Goal: Information Seeking & Learning: Learn about a topic

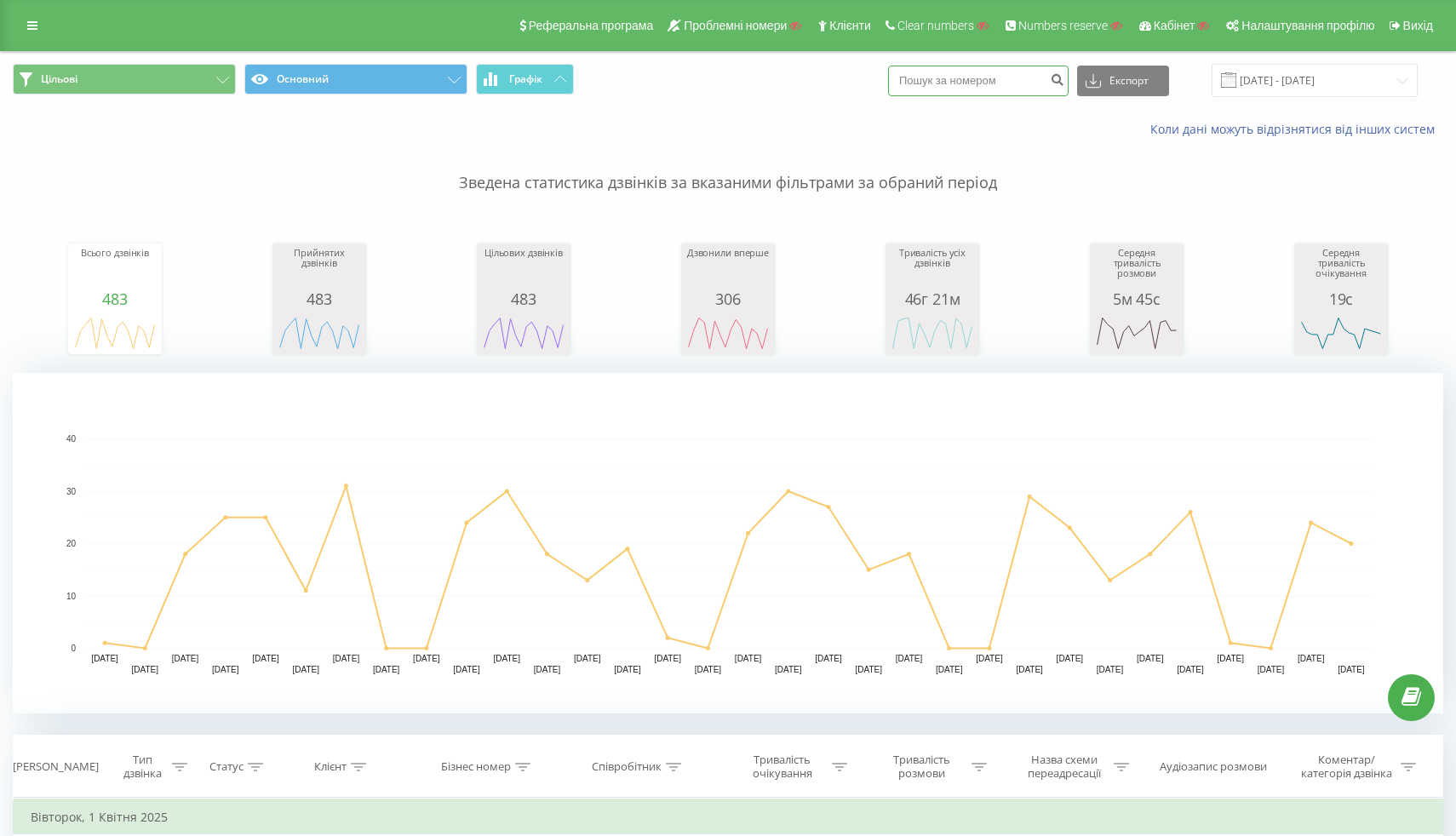
click at [990, 83] on input at bounding box center [978, 81] width 180 height 31
paste input "77471614745"
type input "77471614745"
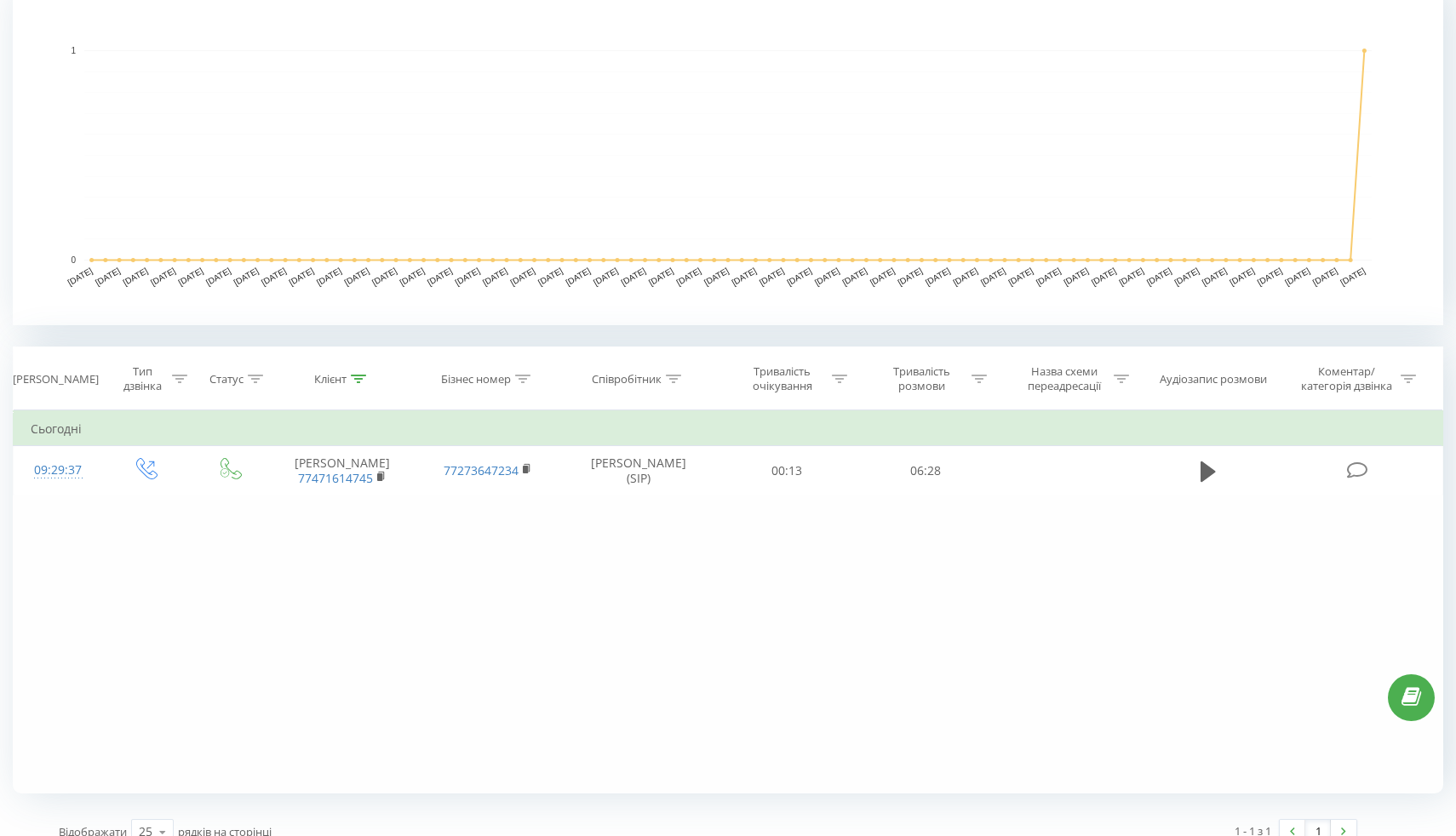
scroll to position [410, 0]
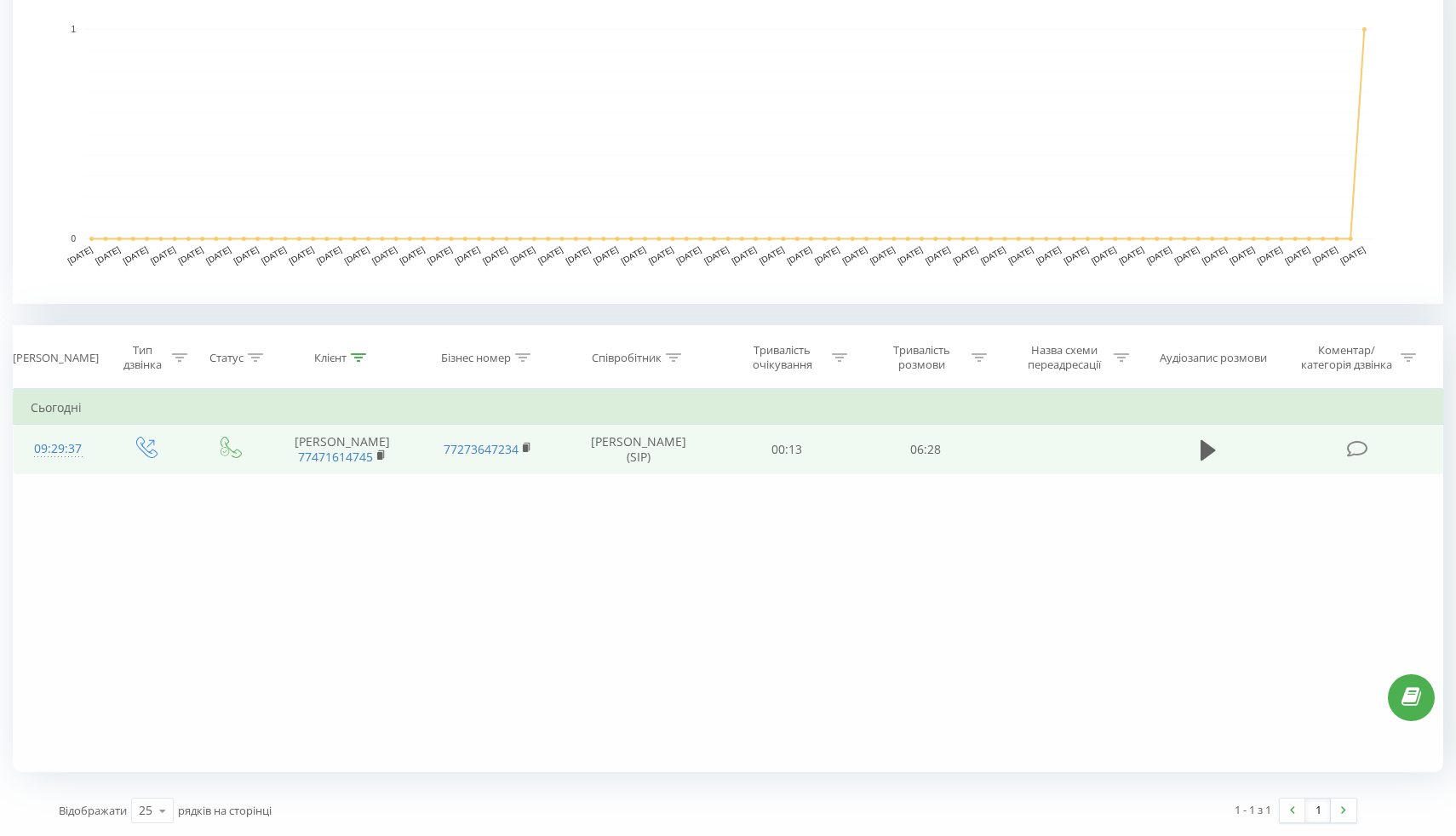
click at [68, 449] on div "09:29:37" at bounding box center [58, 448] width 54 height 33
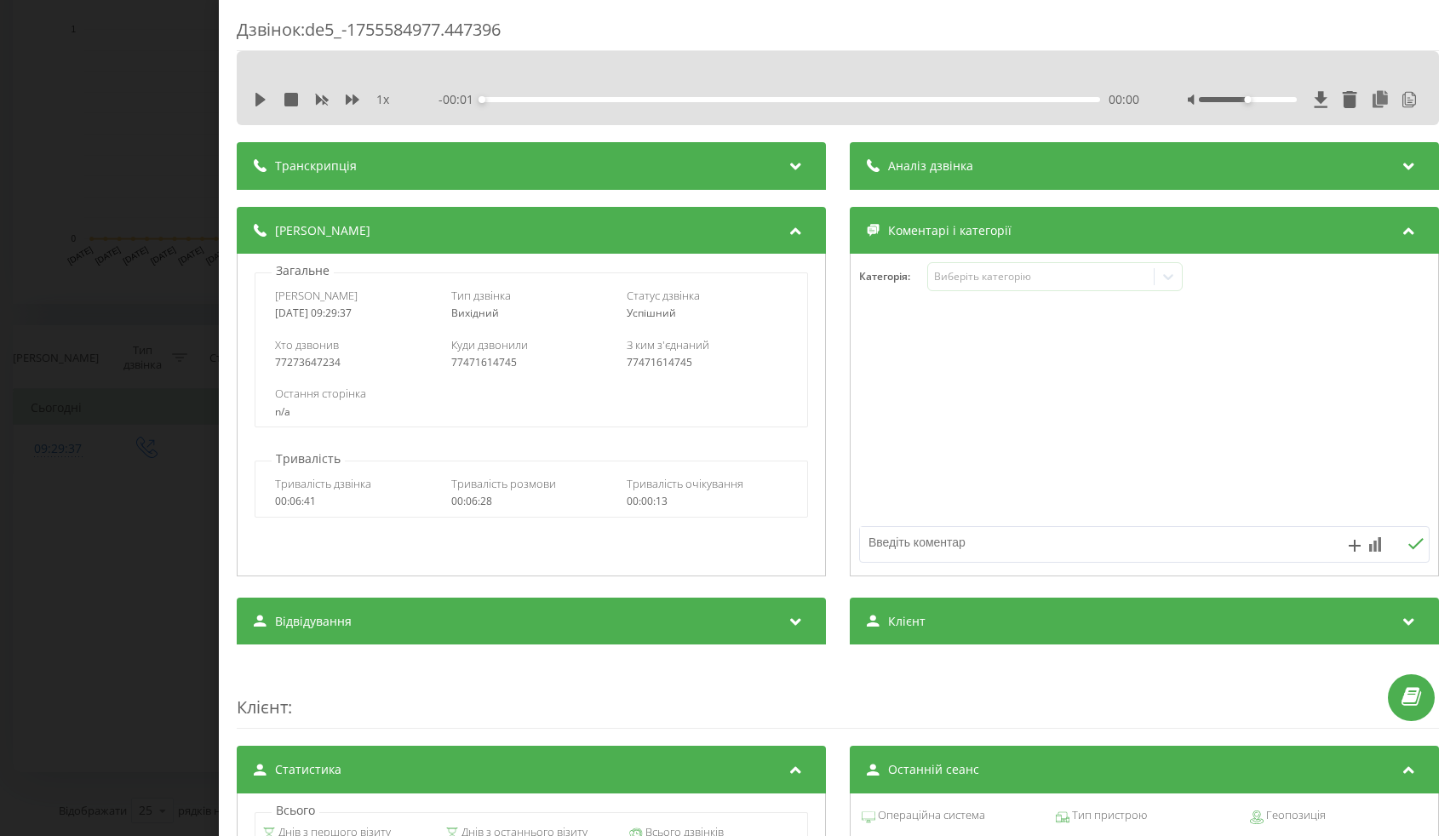
click at [392, 178] on div "Транскрипція" at bounding box center [531, 166] width 589 height 48
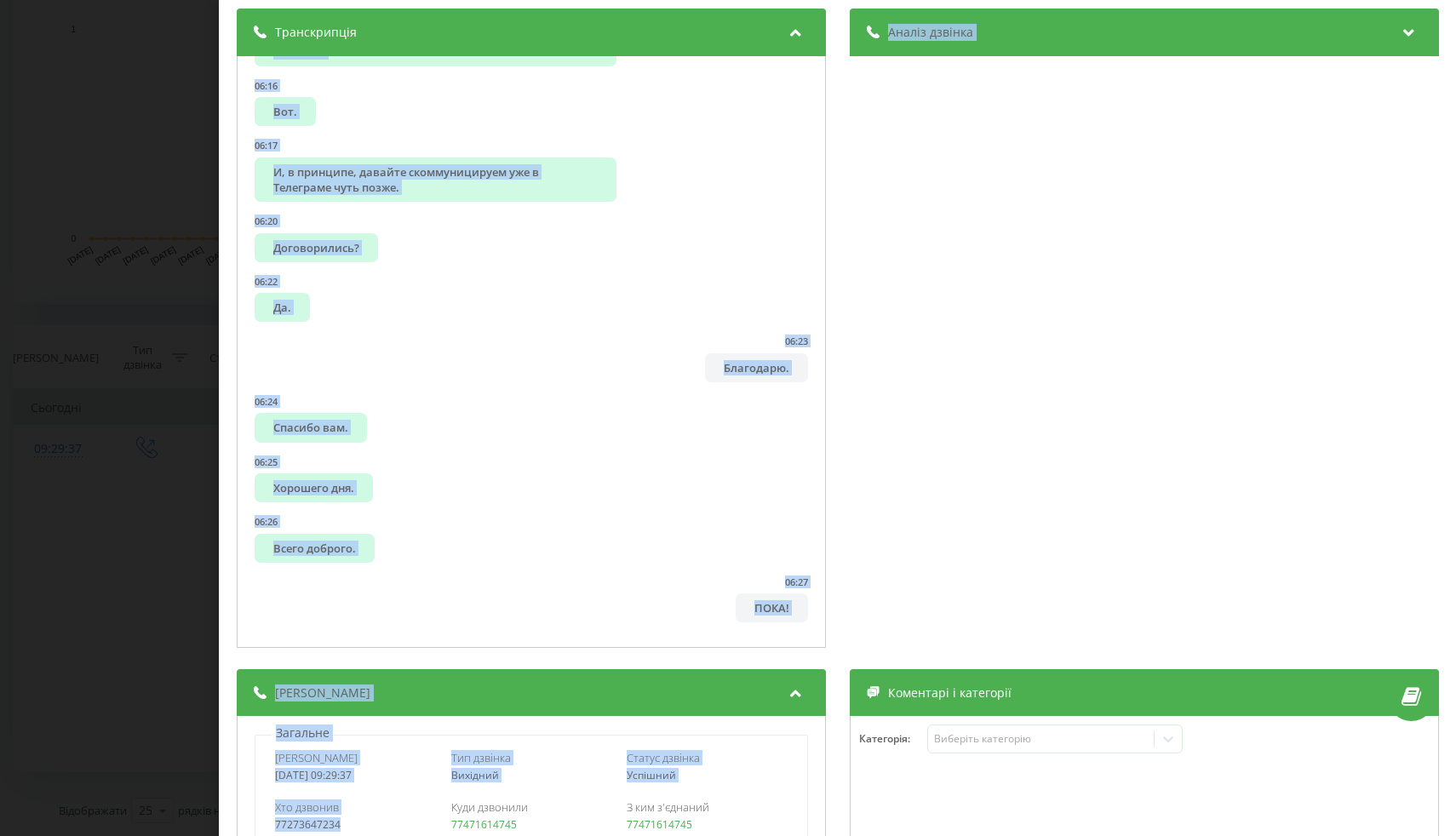
scroll to position [145, 0]
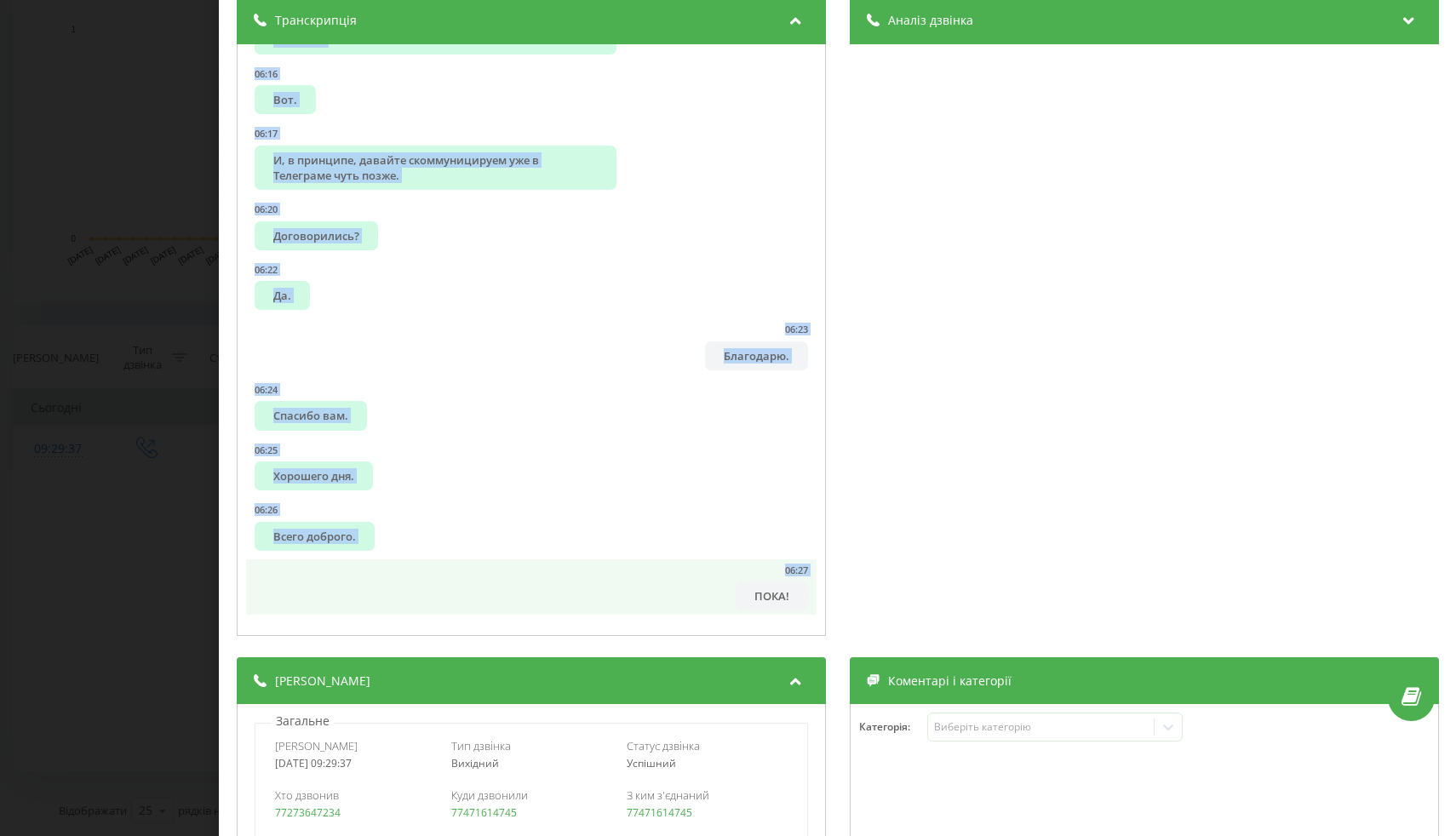
drag, startPoint x: 272, startPoint y: 200, endPoint x: 304, endPoint y: 602, distance: 403.3
click at [304, 602] on div "00:00 Алло. 00:02 Назира, добрый день. 00:03 Здравствуйте. 00:04 Меня зовут Его…" at bounding box center [531, 341] width 589 height 593
copy ul "Алло. 00:02 Назира, добрый день. 00:03 Здравствуйте. 00:04 Меня зовут Егор, я з…"
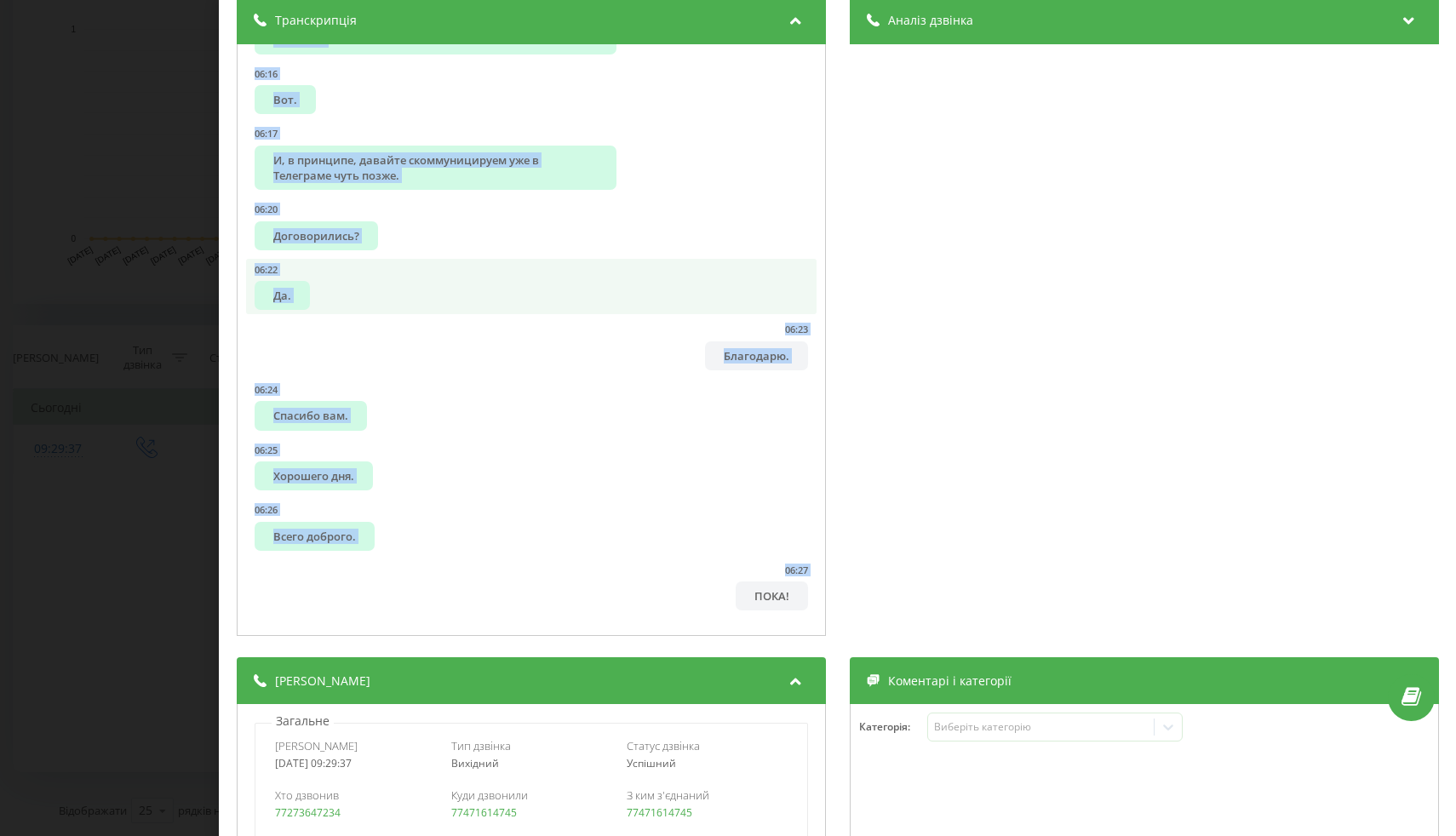
scroll to position [6111, 0]
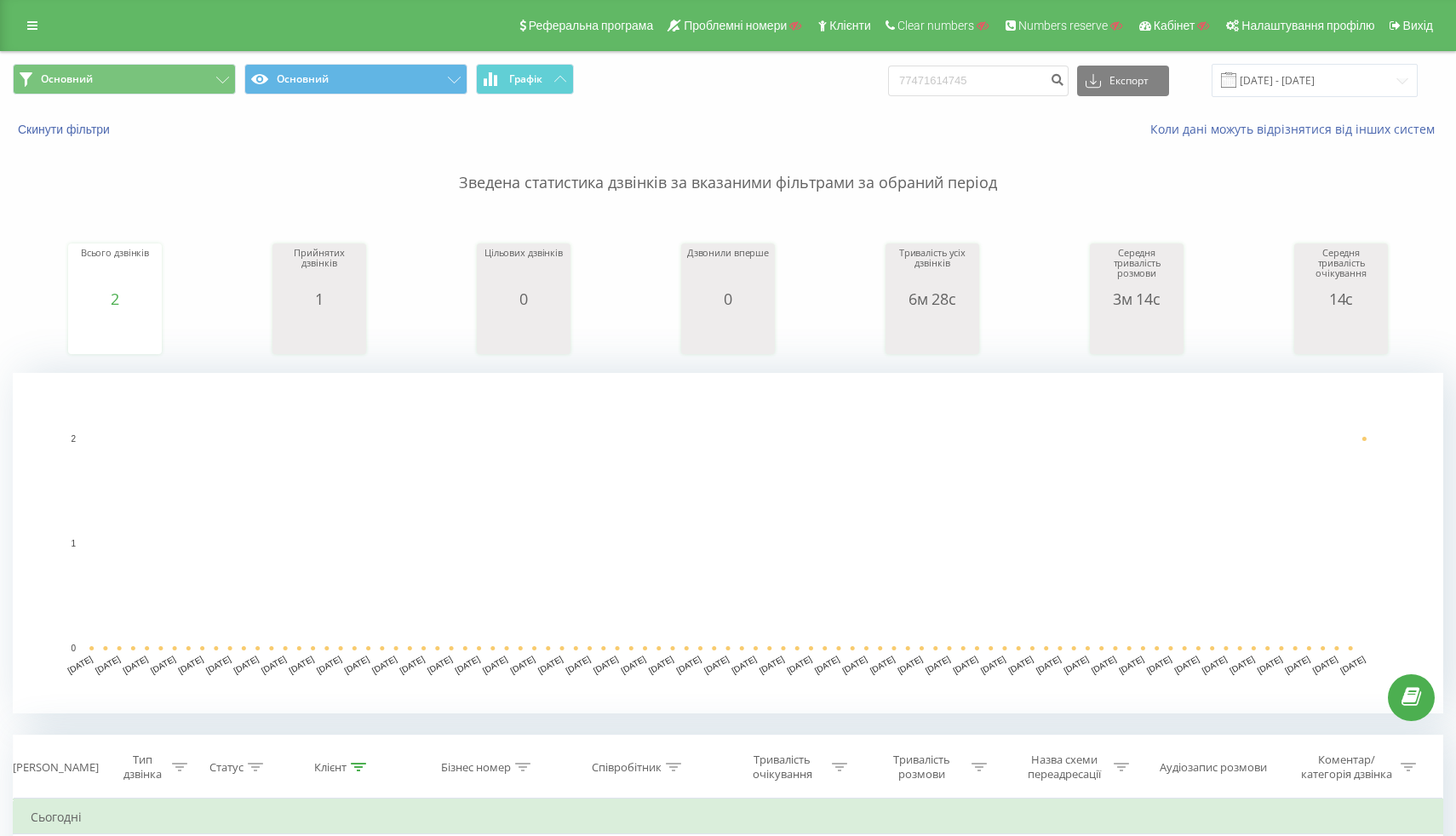
scroll to position [410, 0]
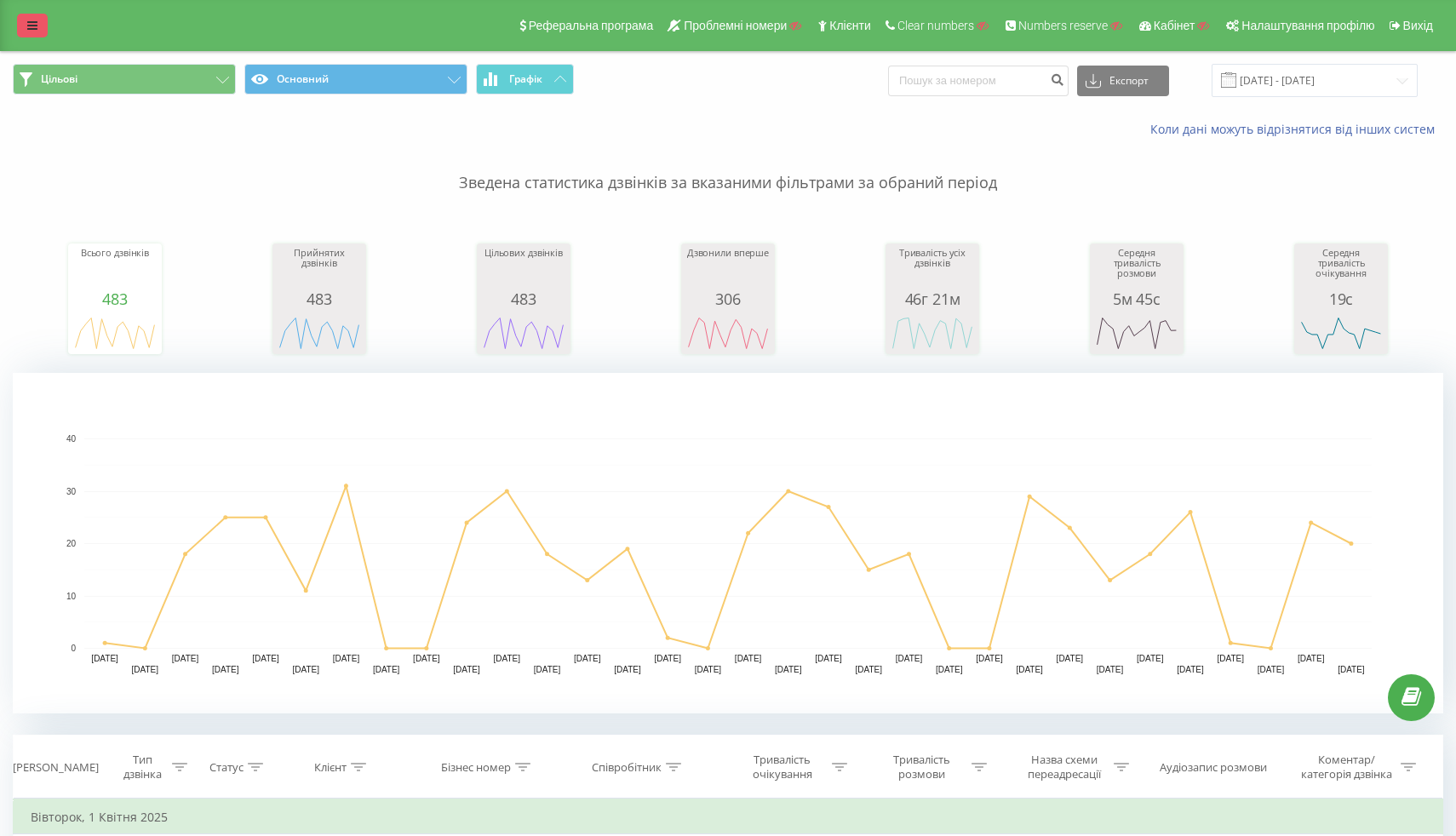
click at [41, 32] on link at bounding box center [32, 25] width 31 height 23
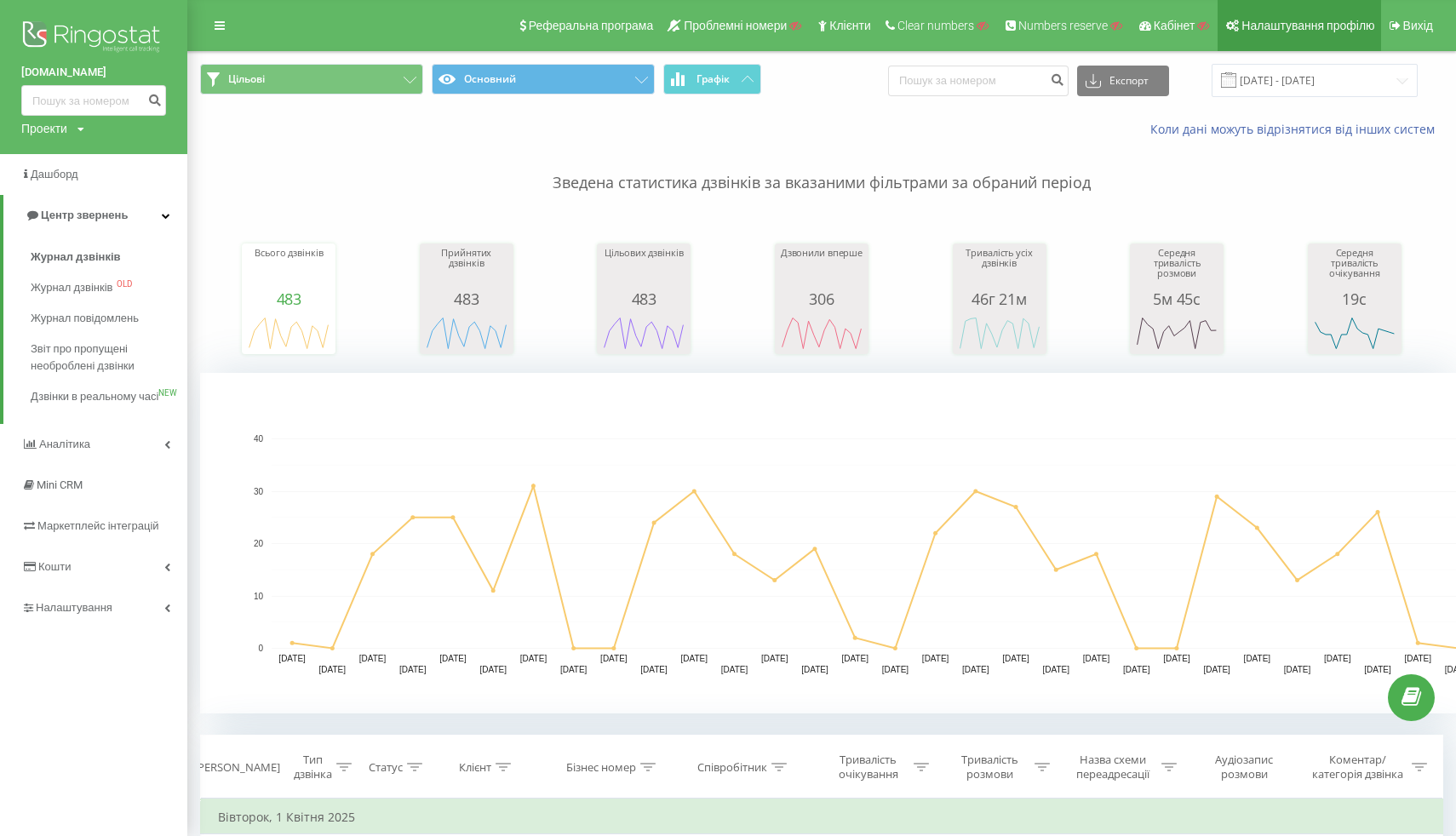
click at [1312, 35] on link "Налаштування профілю" at bounding box center [1298, 25] width 162 height 51
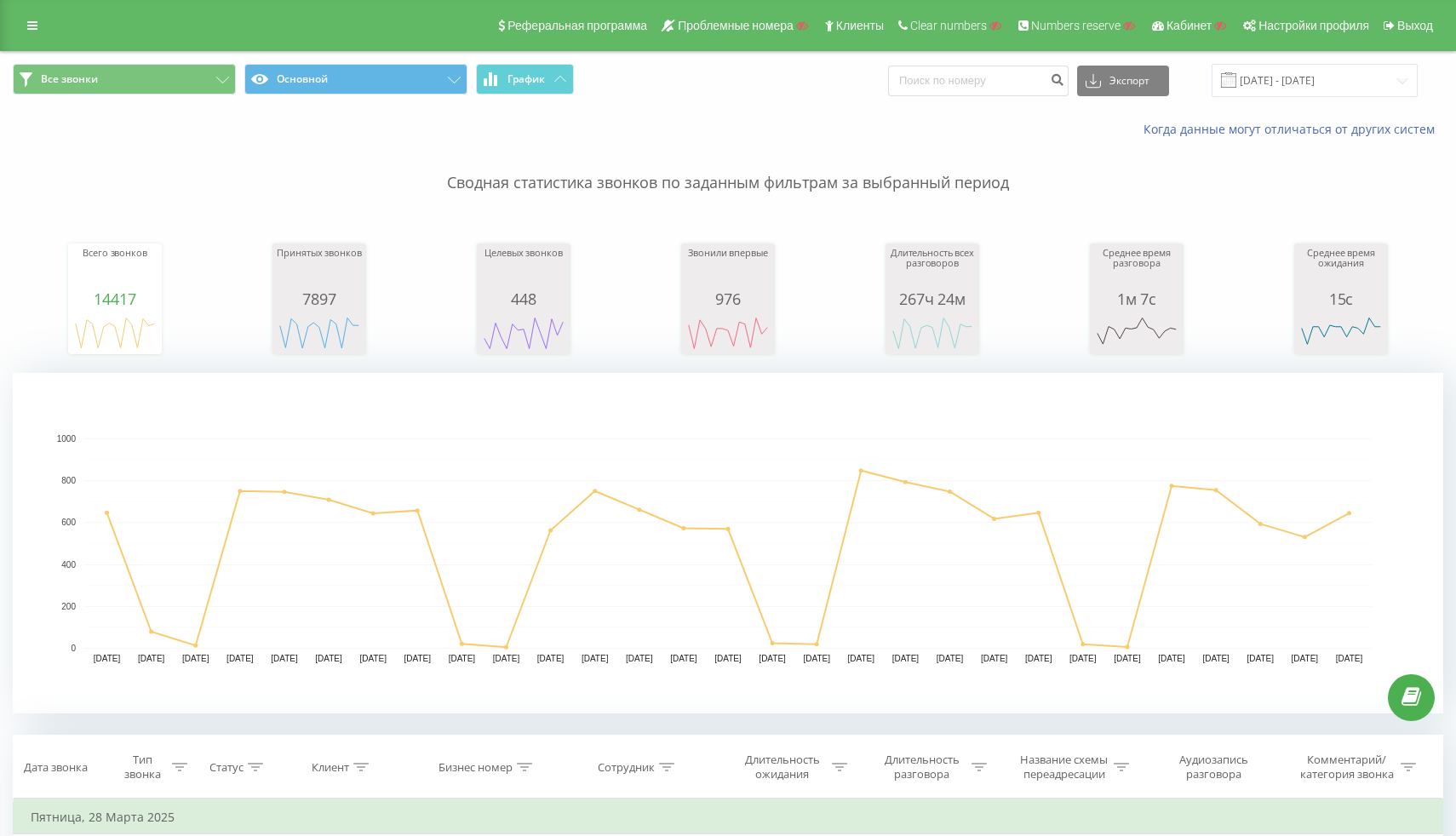
click at [33, 38] on div "Реферальная программа Проблемные номера Клиенты Clear numbers Numbers reserve К…" at bounding box center [728, 25] width 1456 height 51
click at [33, 34] on link at bounding box center [32, 25] width 31 height 23
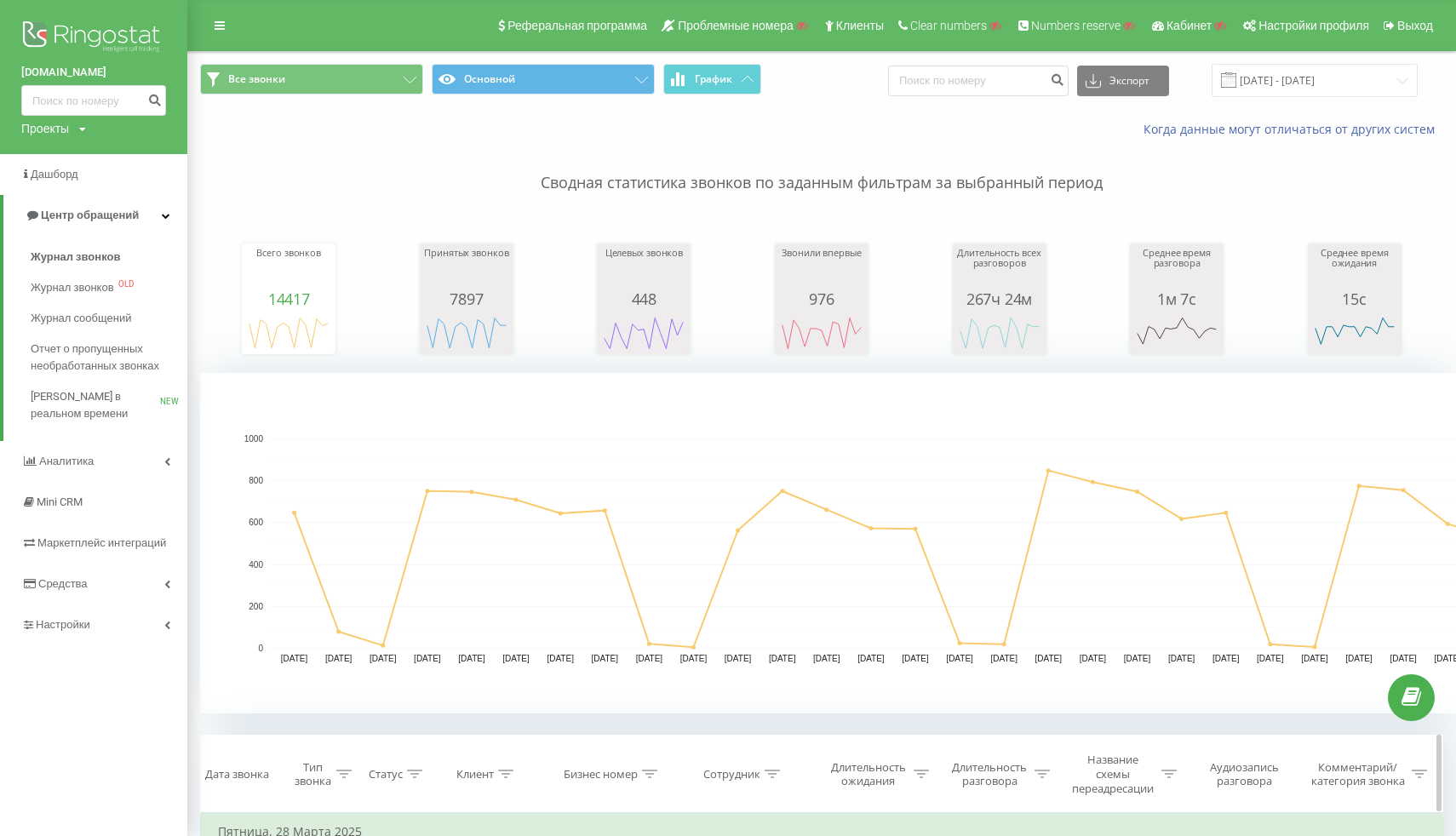
scroll to position [1, 0]
click at [274, 81] on span "Все звонки" at bounding box center [256, 78] width 57 height 14
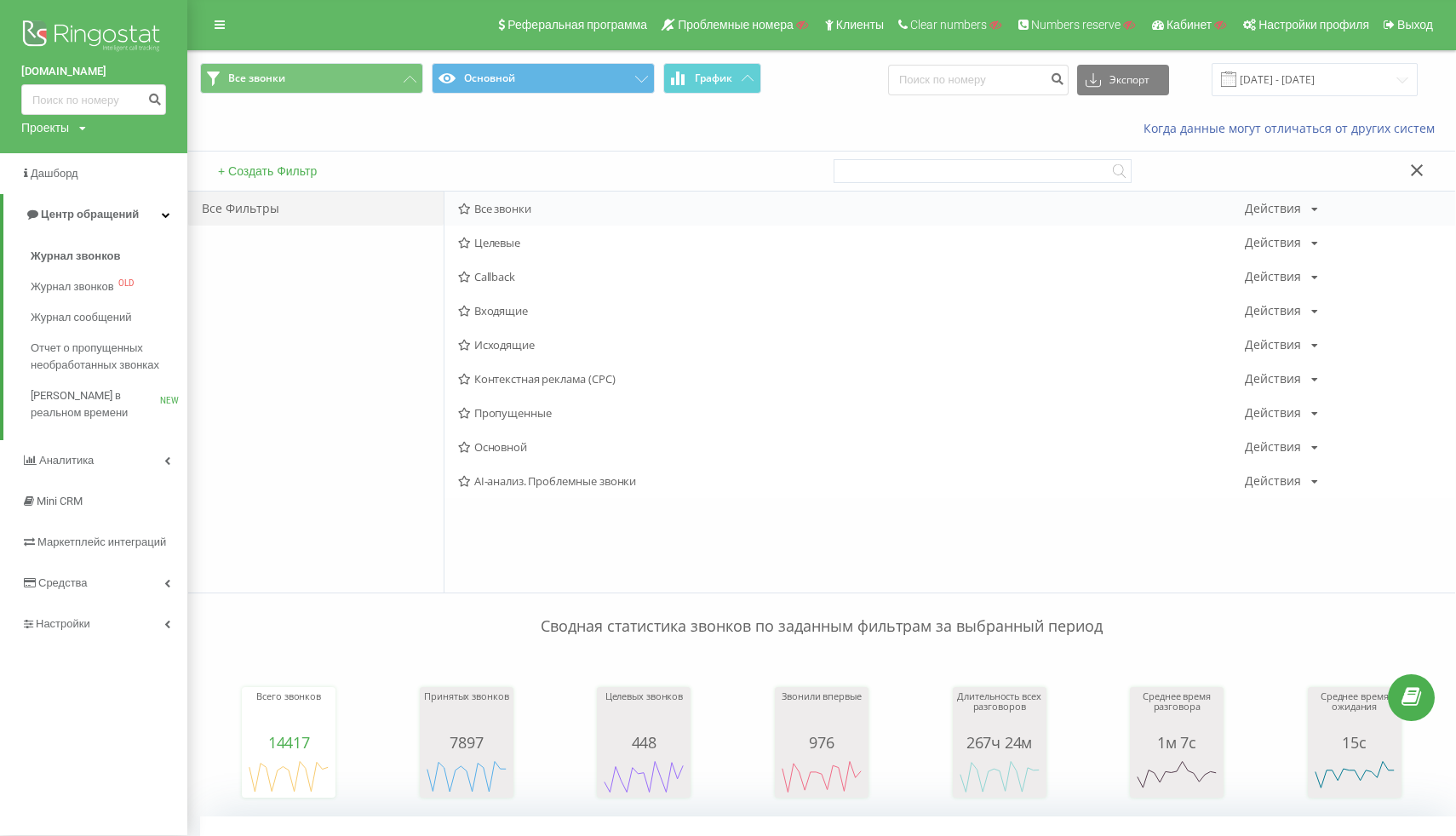
click at [471, 208] on icon at bounding box center [464, 209] width 13 height 11
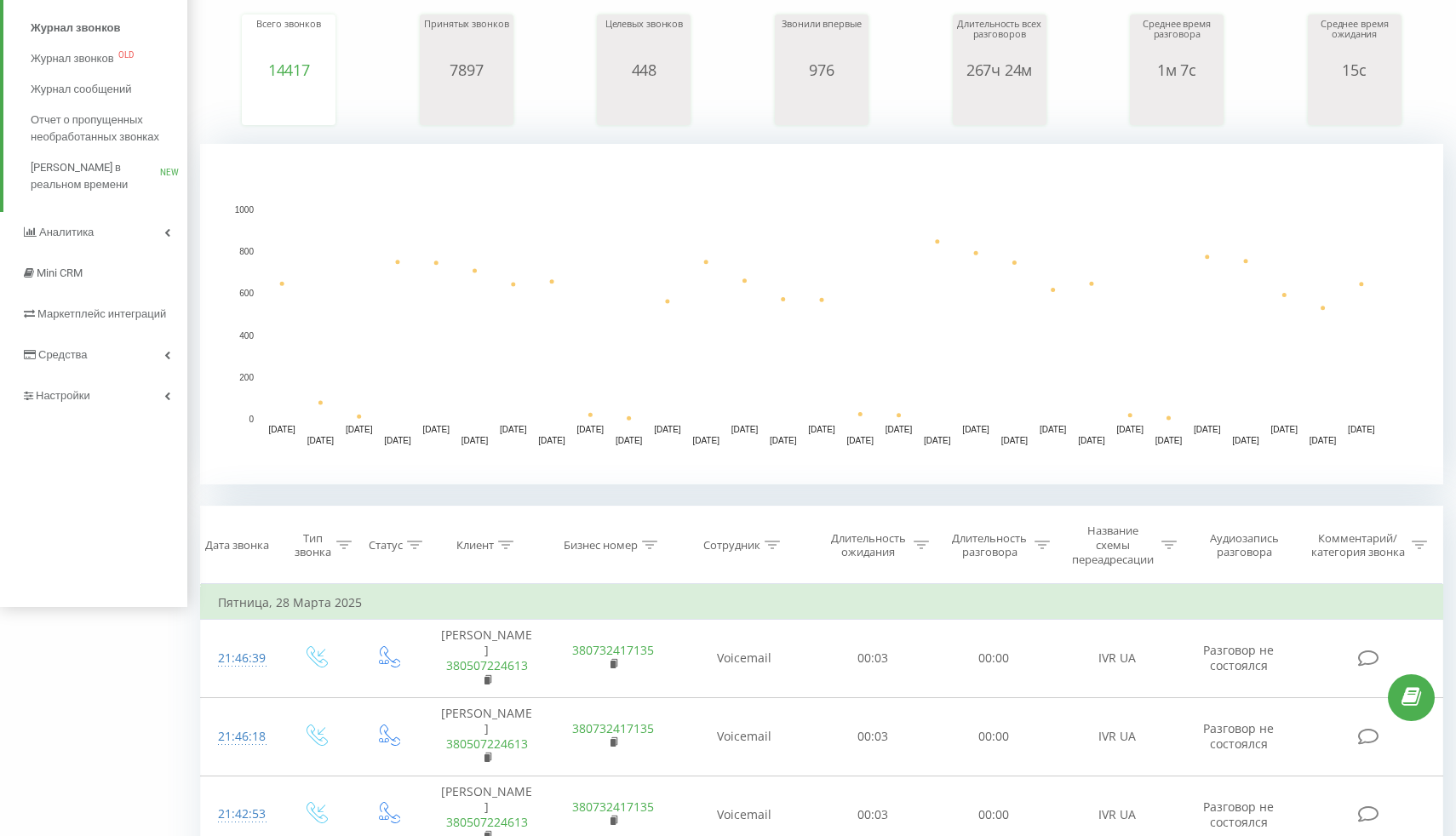
scroll to position [228, 0]
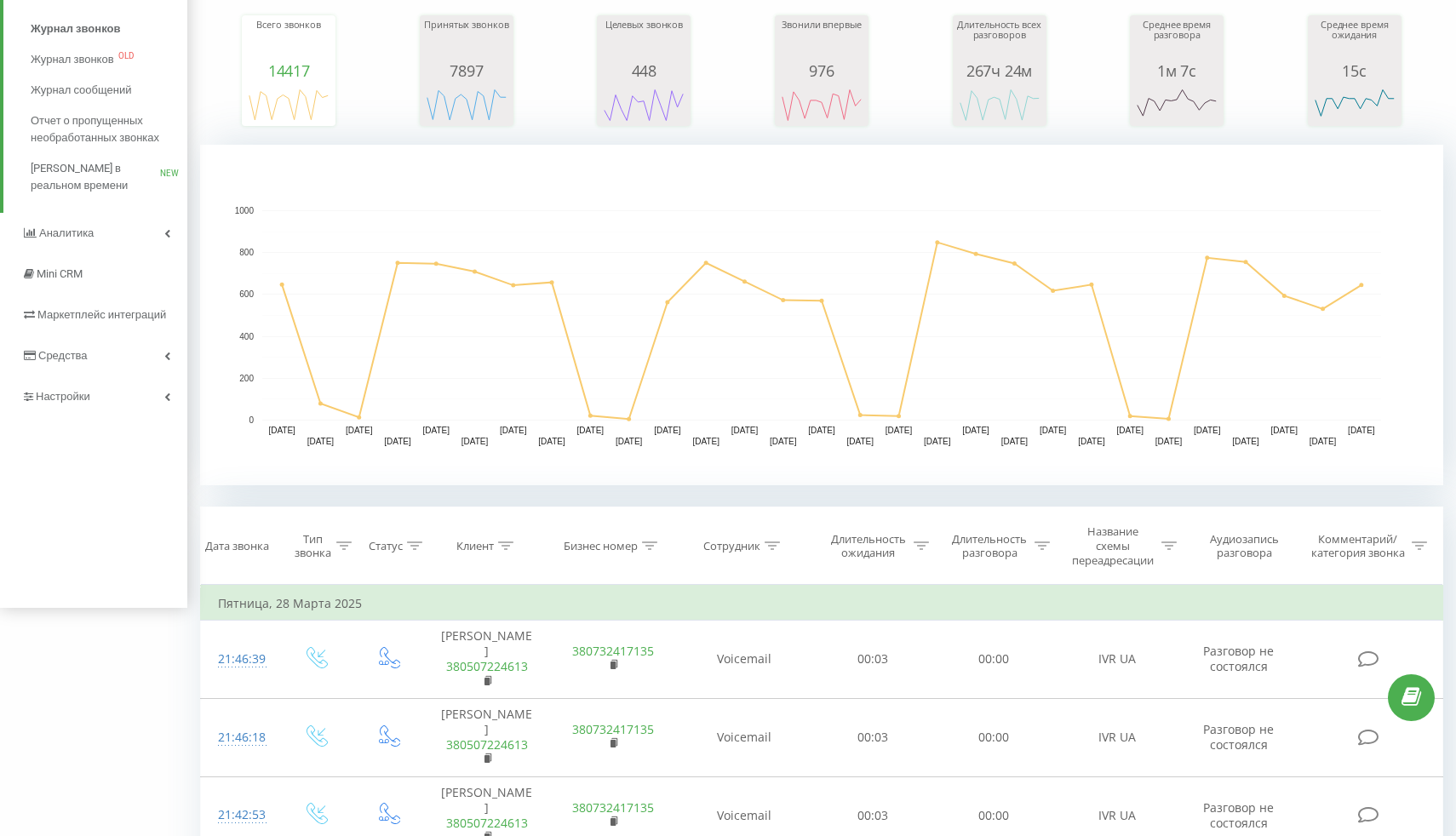
click at [269, 137] on div "Сводная статистика звонков по заданным фильтрам за выбранный период Всего звонк…" at bounding box center [821, 198] width 1243 height 576
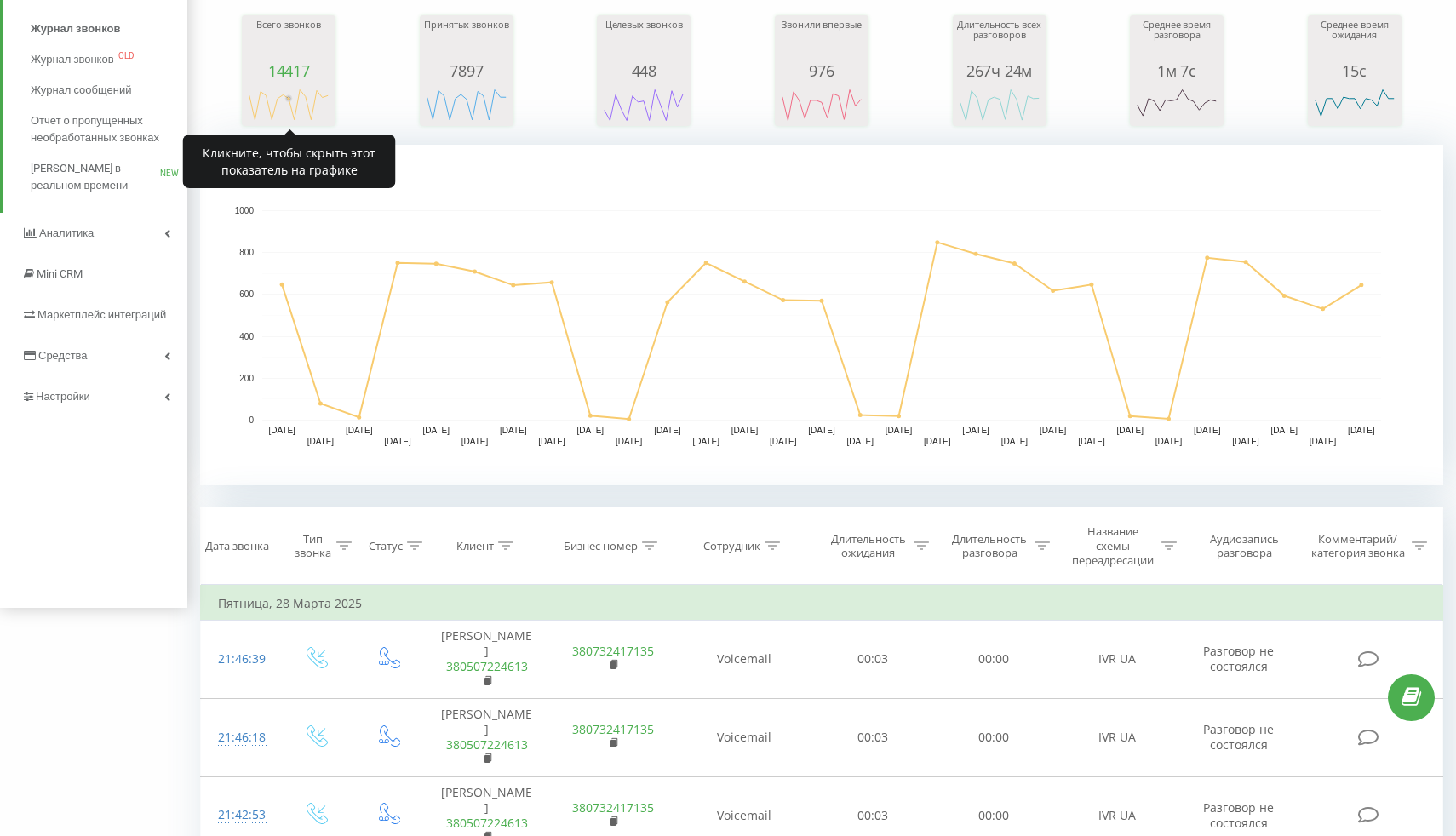
click at [297, 101] on g "A chart." at bounding box center [288, 105] width 85 height 32
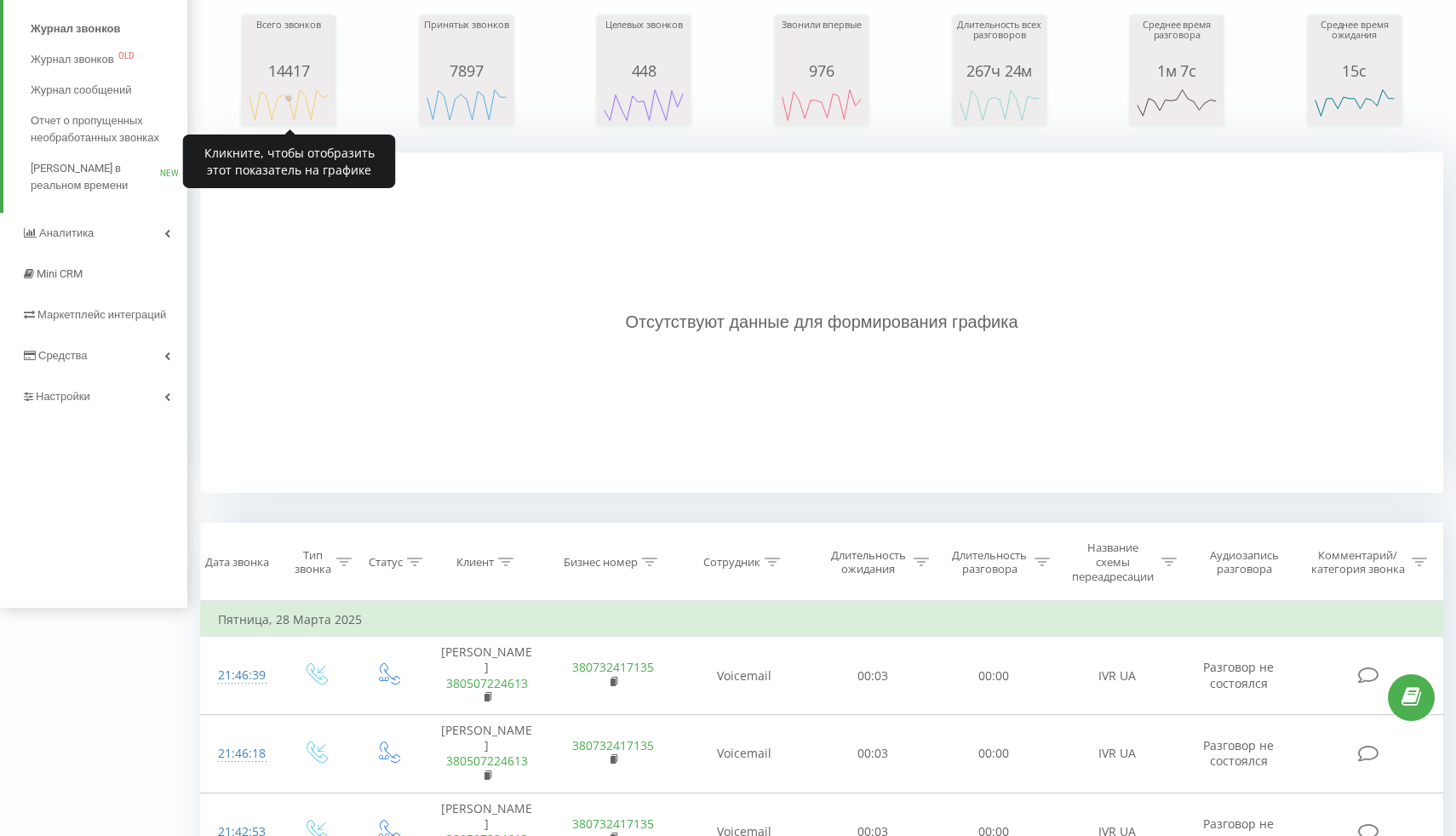
click at [297, 101] on rect "A chart." at bounding box center [288, 105] width 85 height 32
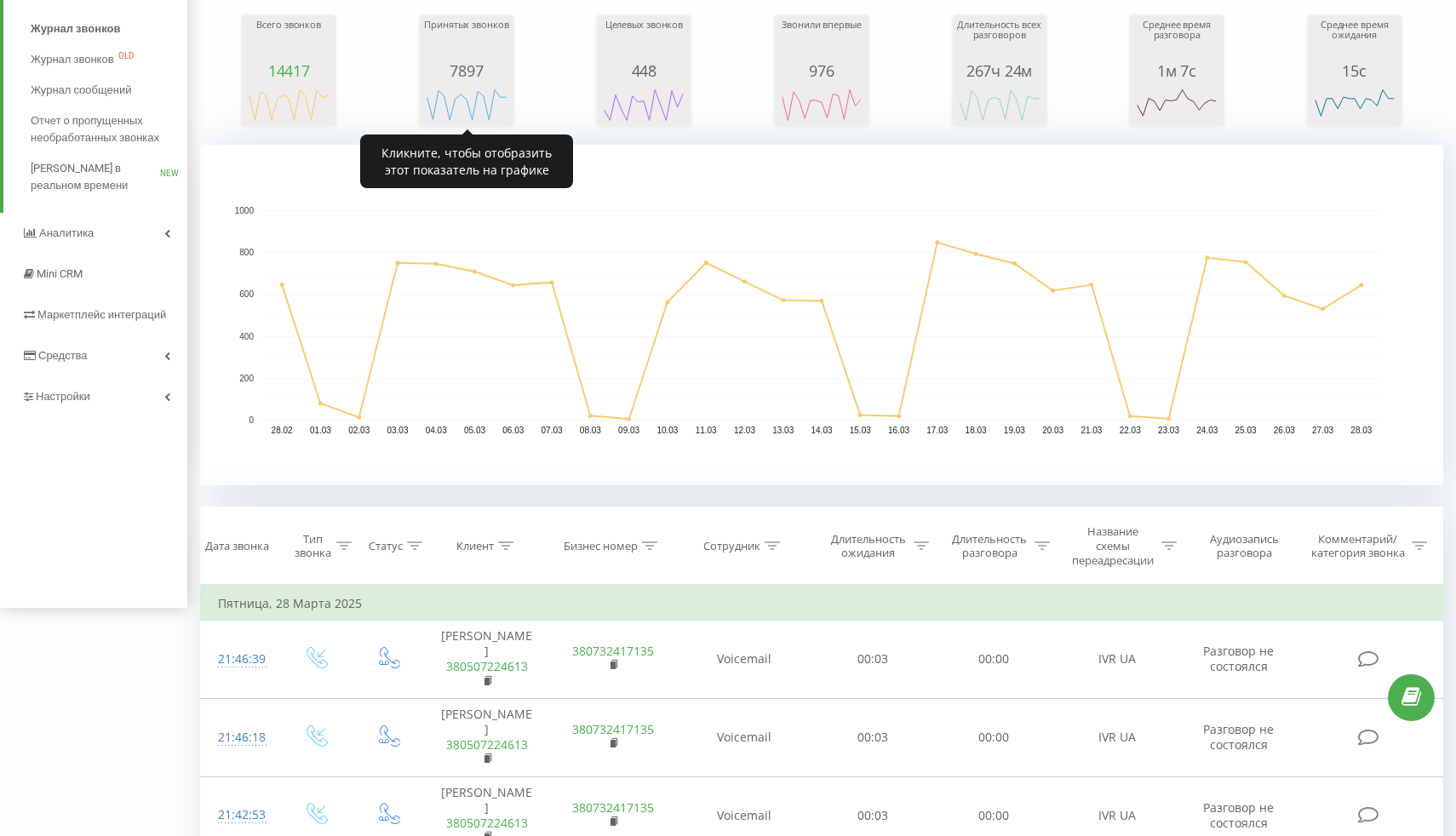
click at [475, 62] on div "7897" at bounding box center [466, 70] width 85 height 17
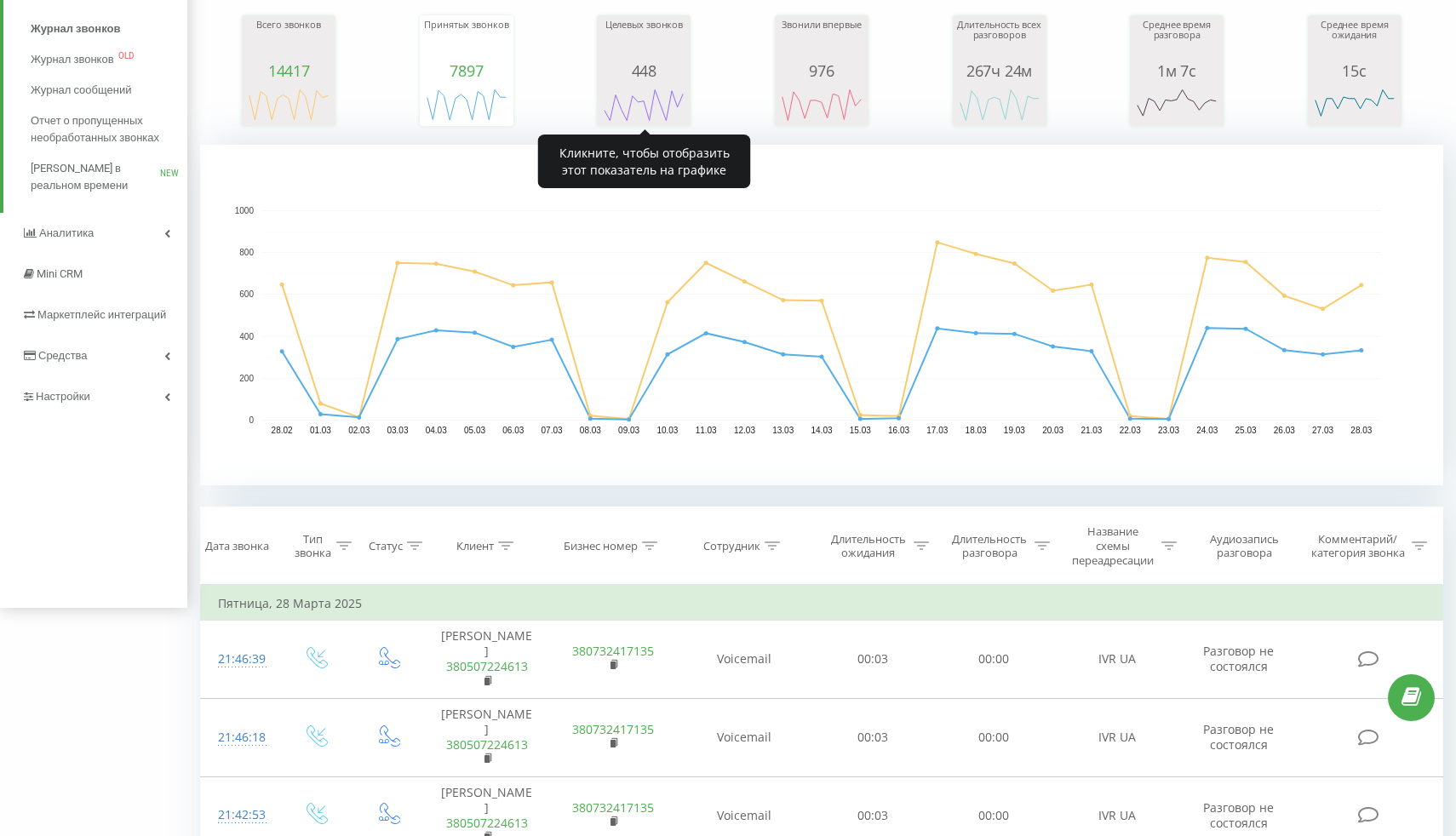
click at [601, 52] on div "Целевых звонков" at bounding box center [644, 40] width 85 height 42
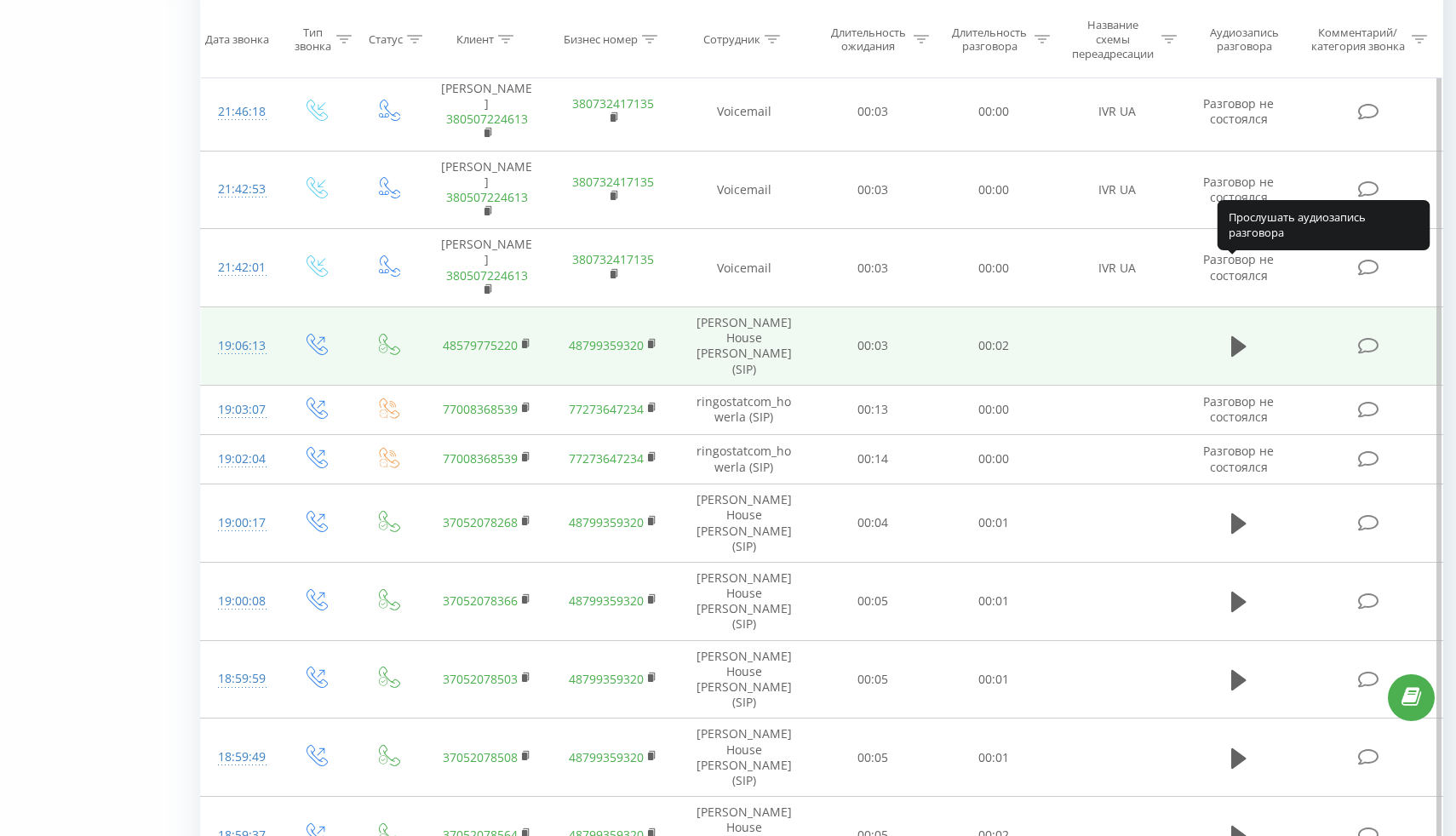
scroll to position [861, 0]
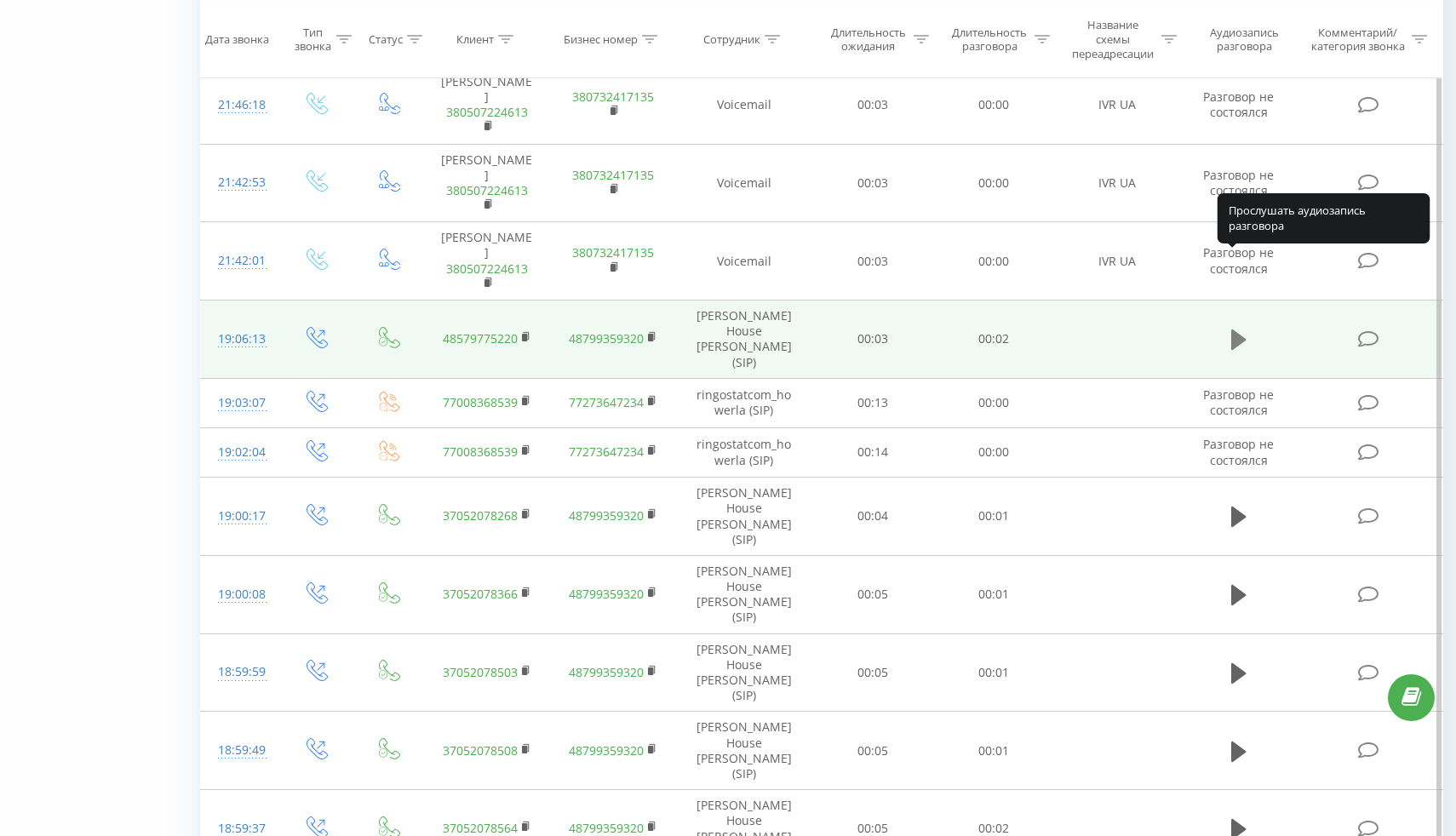
click at [1236, 329] on icon at bounding box center [1239, 340] width 15 height 21
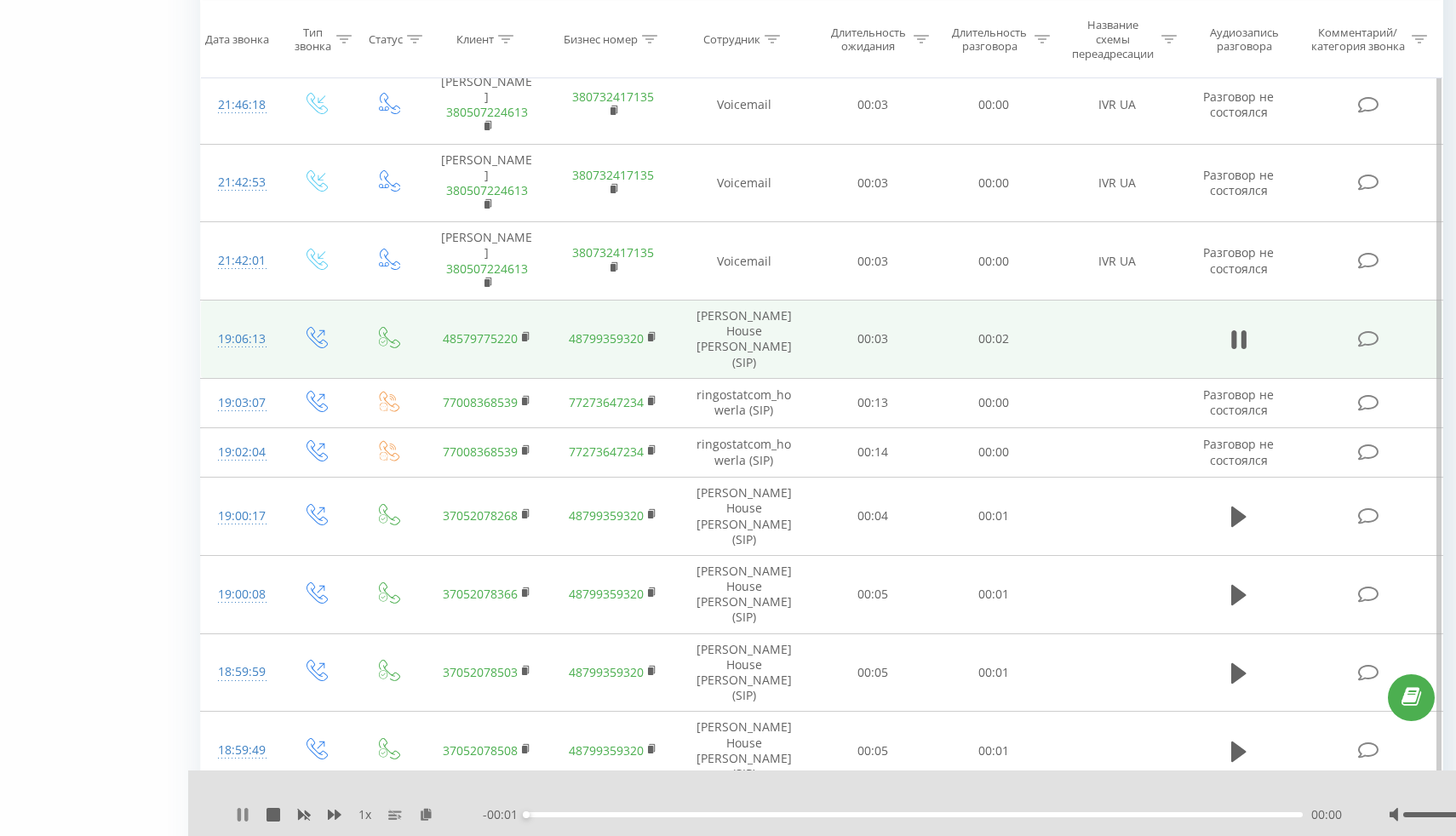
click at [237, 815] on icon at bounding box center [239, 814] width 4 height 14
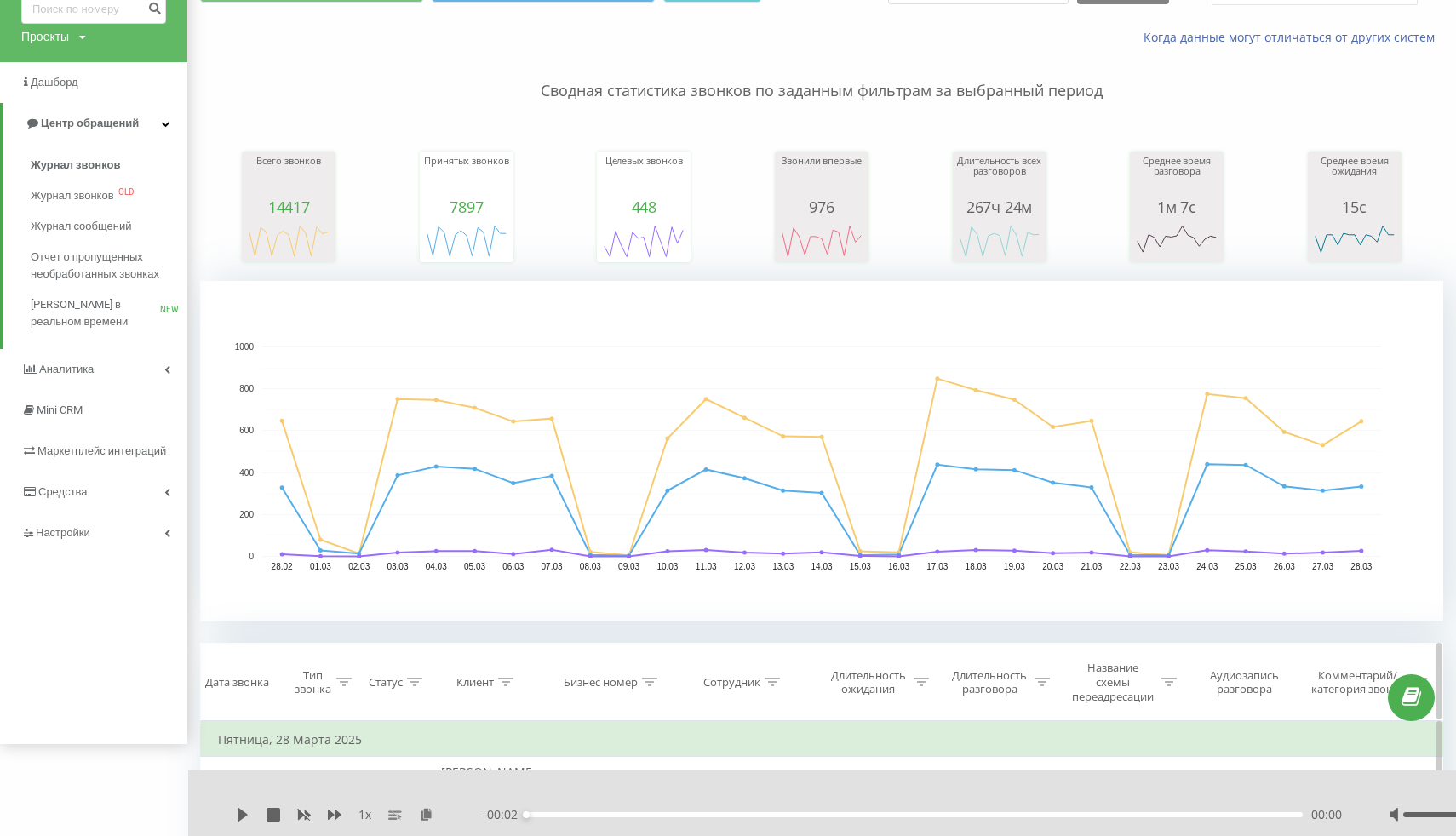
scroll to position [0, 0]
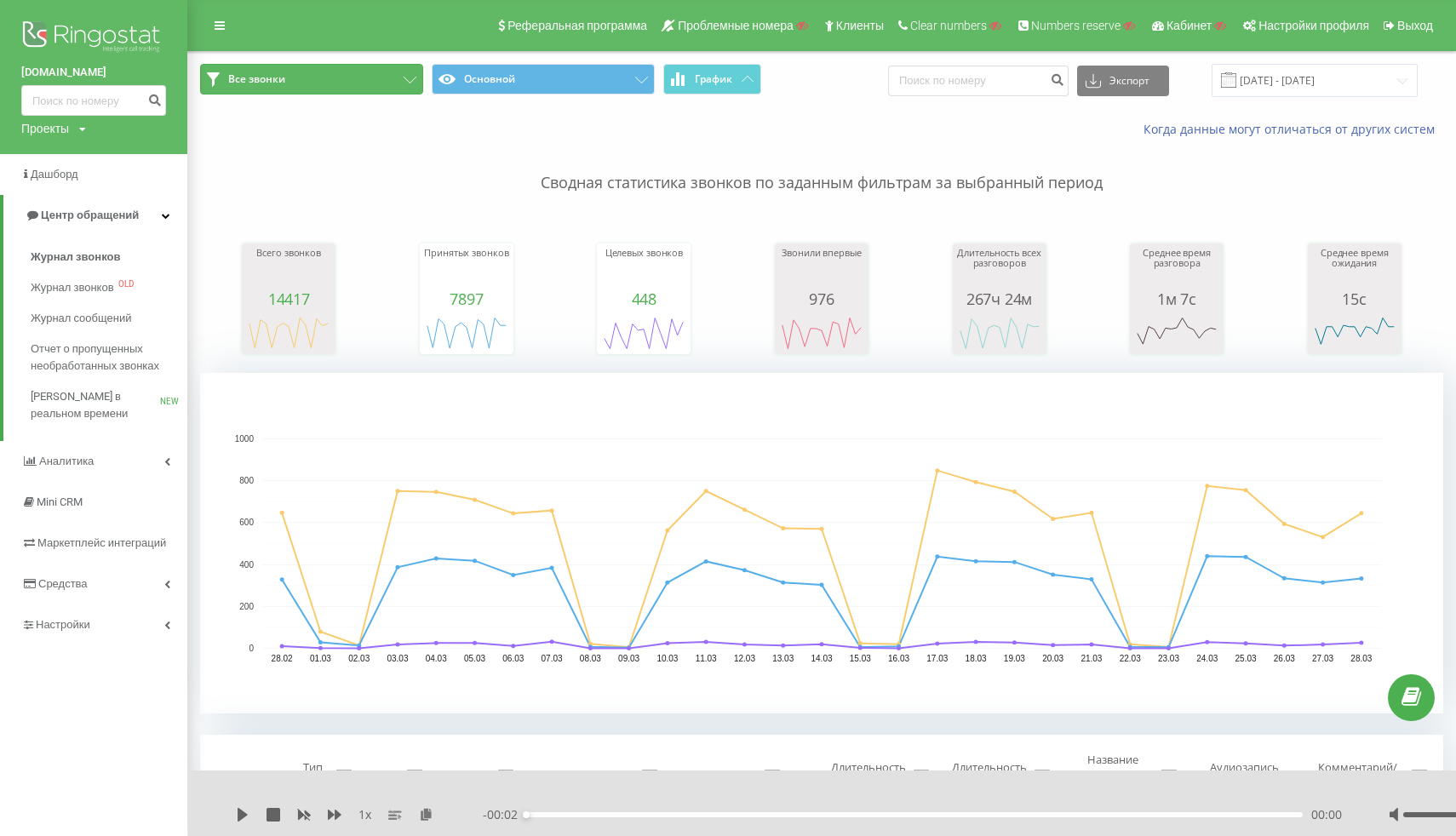
click at [281, 87] on button "Все звонки" at bounding box center [311, 79] width 223 height 31
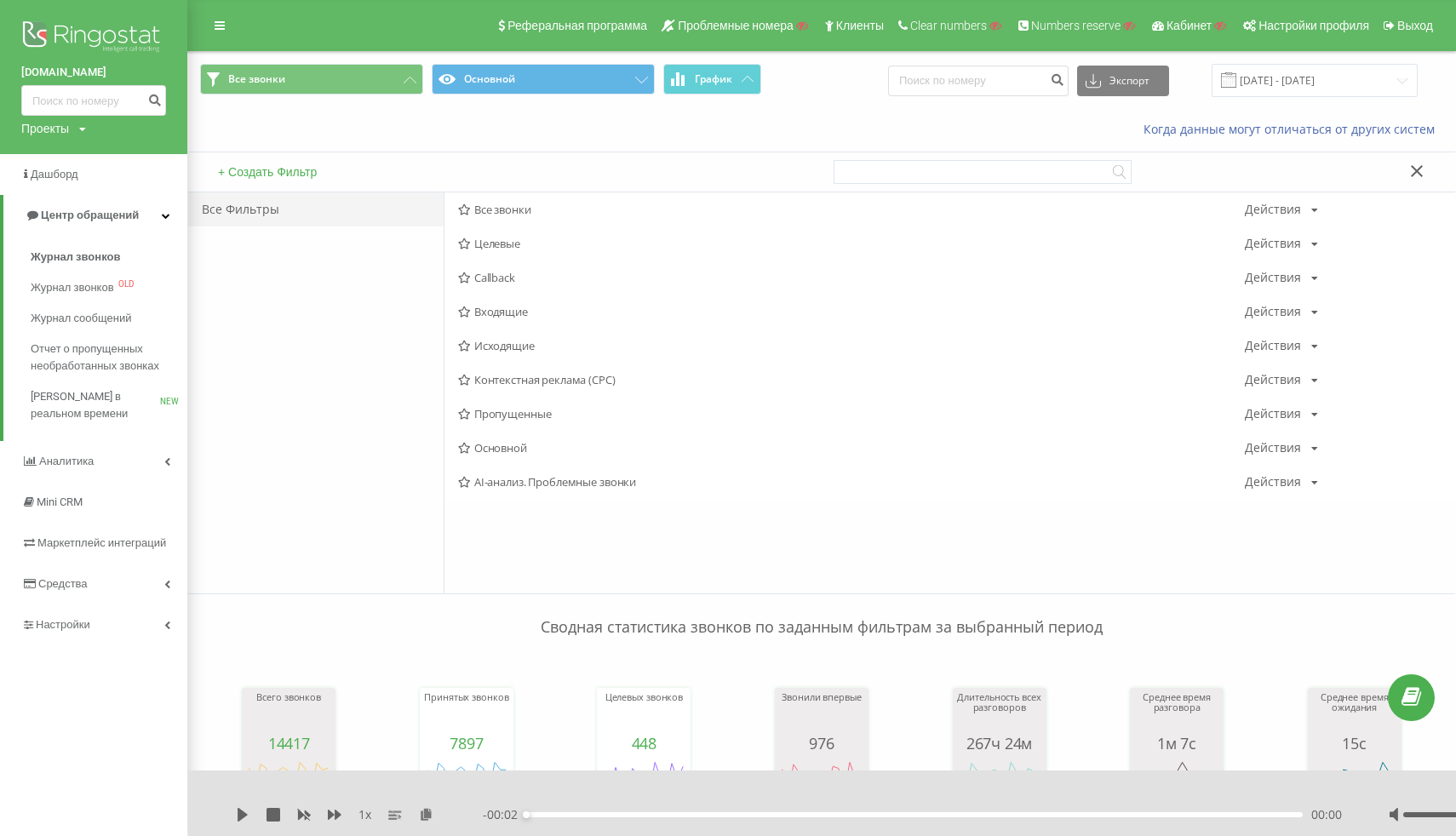
click at [298, 175] on button "+ Создать Фильтр" at bounding box center [267, 172] width 109 height 15
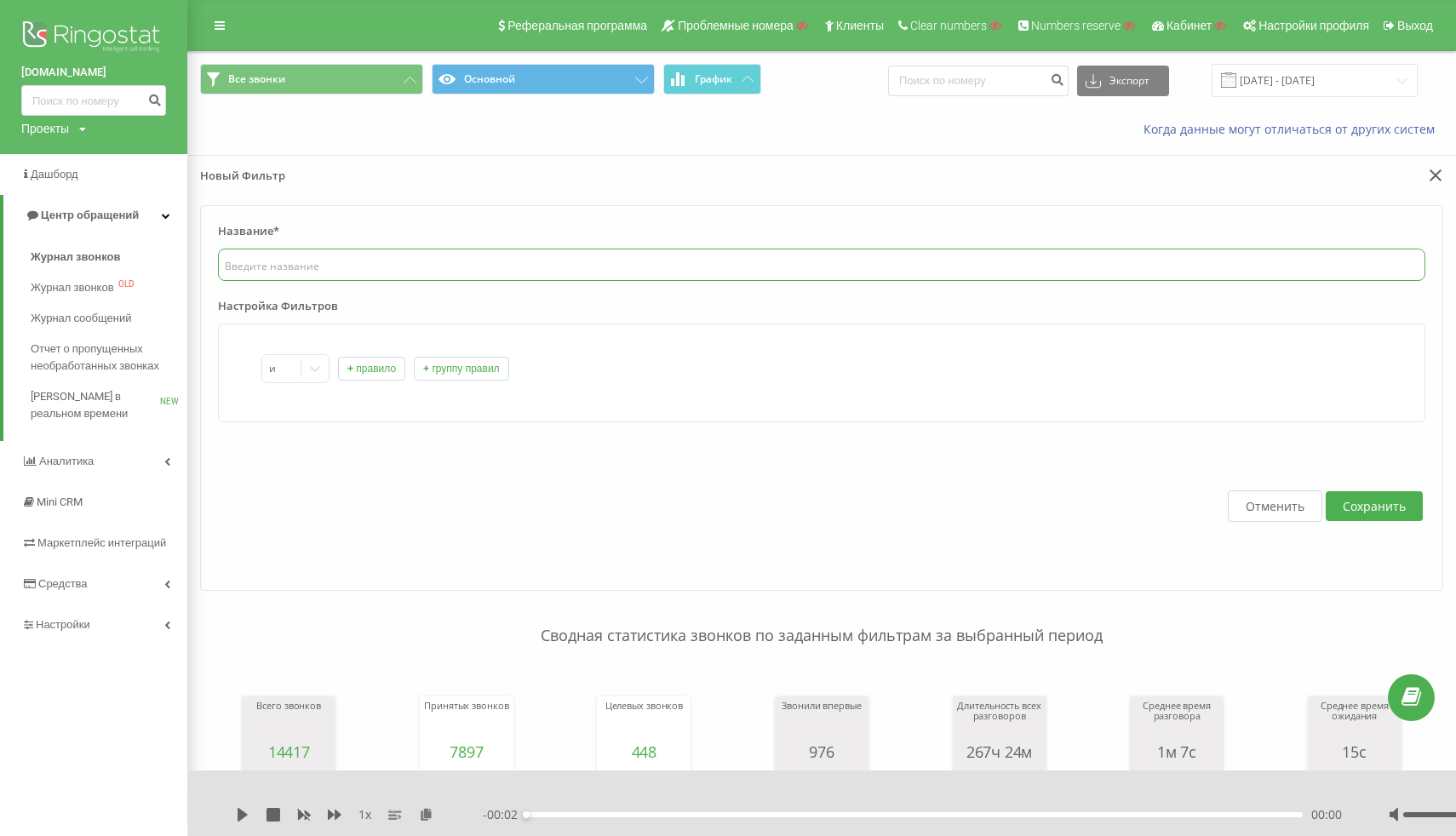
click at [313, 264] on input "text" at bounding box center [821, 265] width 1207 height 32
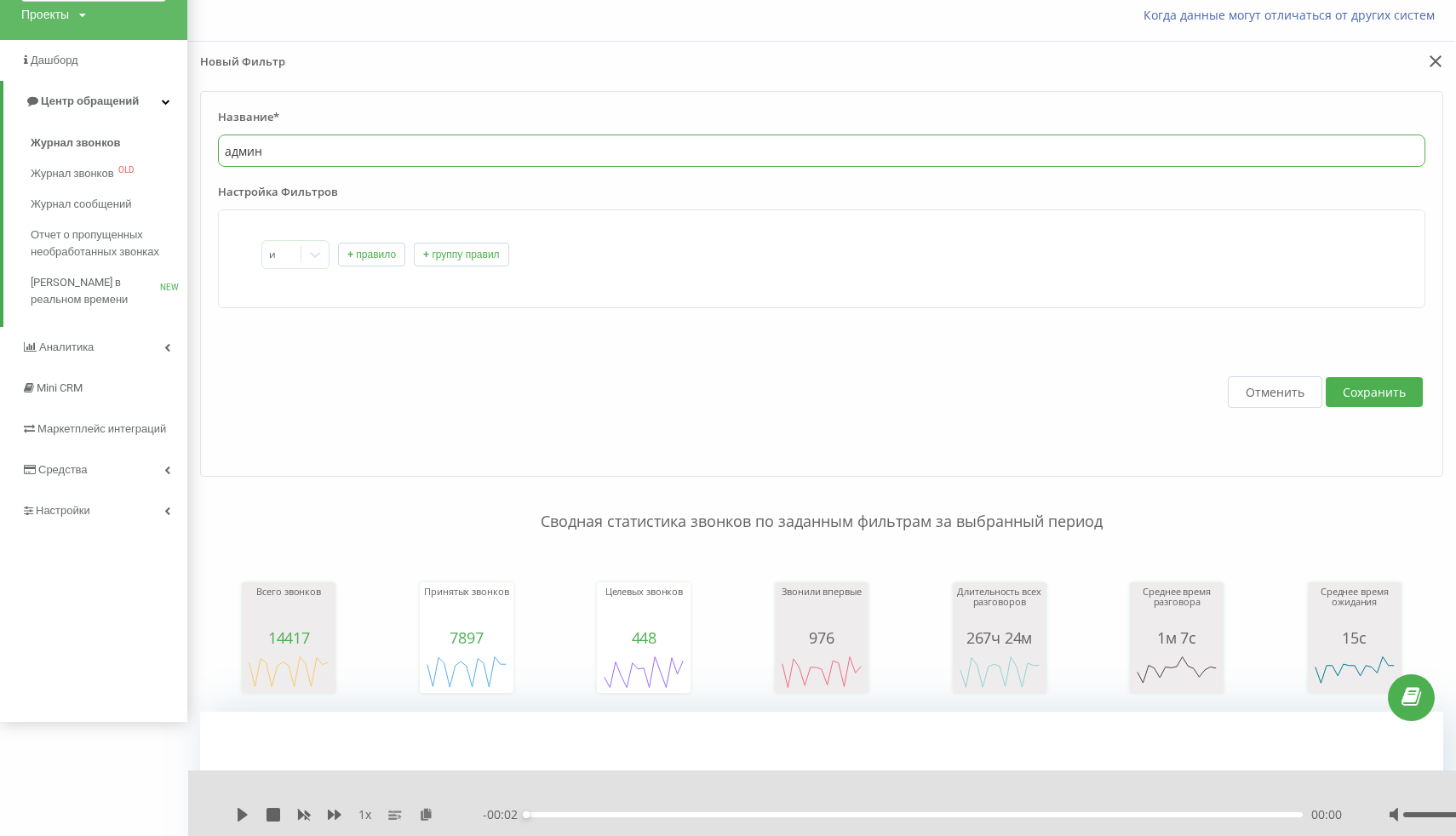
scroll to position [293, 0]
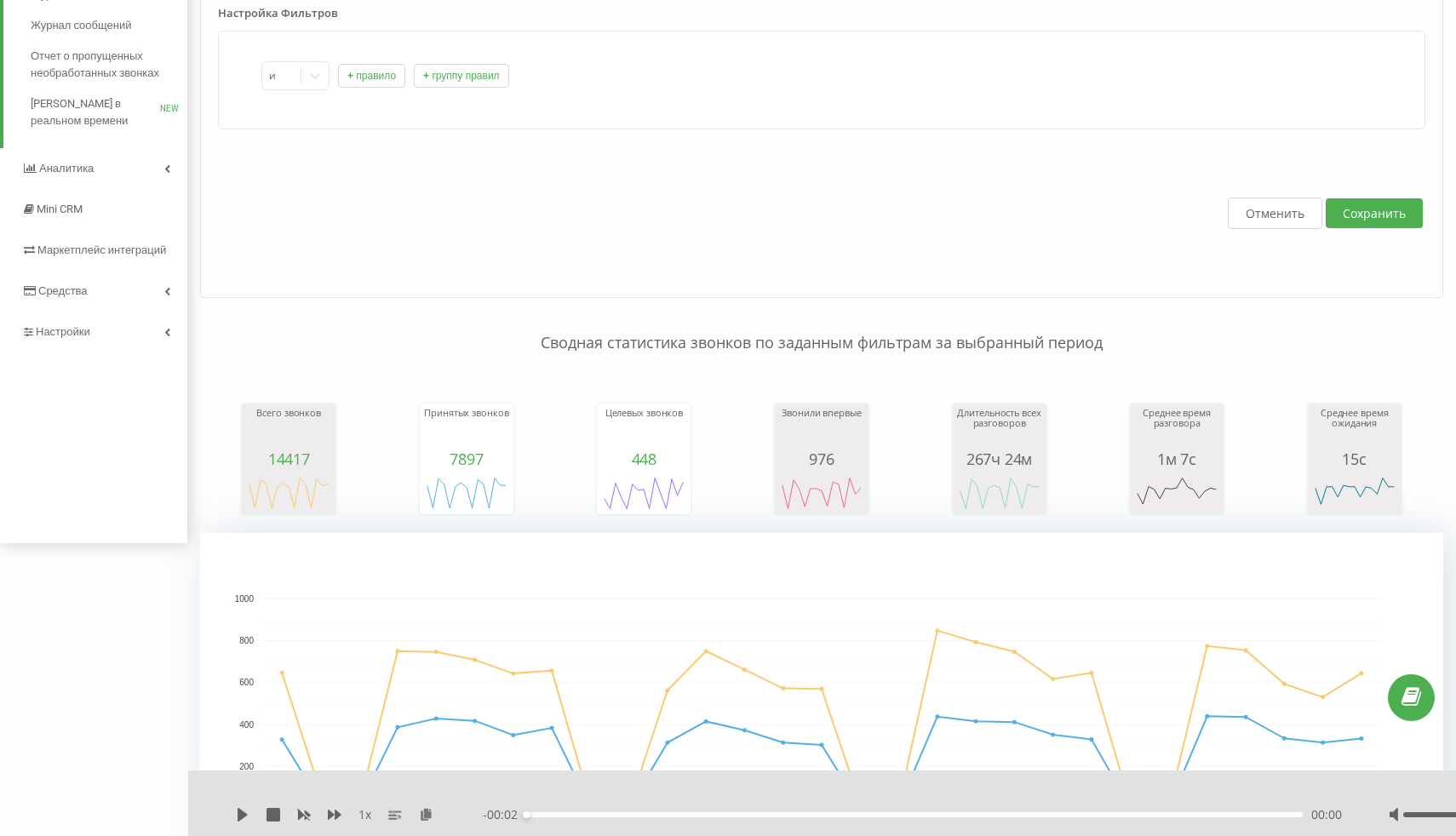
type input "админ"
click at [1270, 213] on button "Отменить" at bounding box center [1275, 214] width 95 height 32
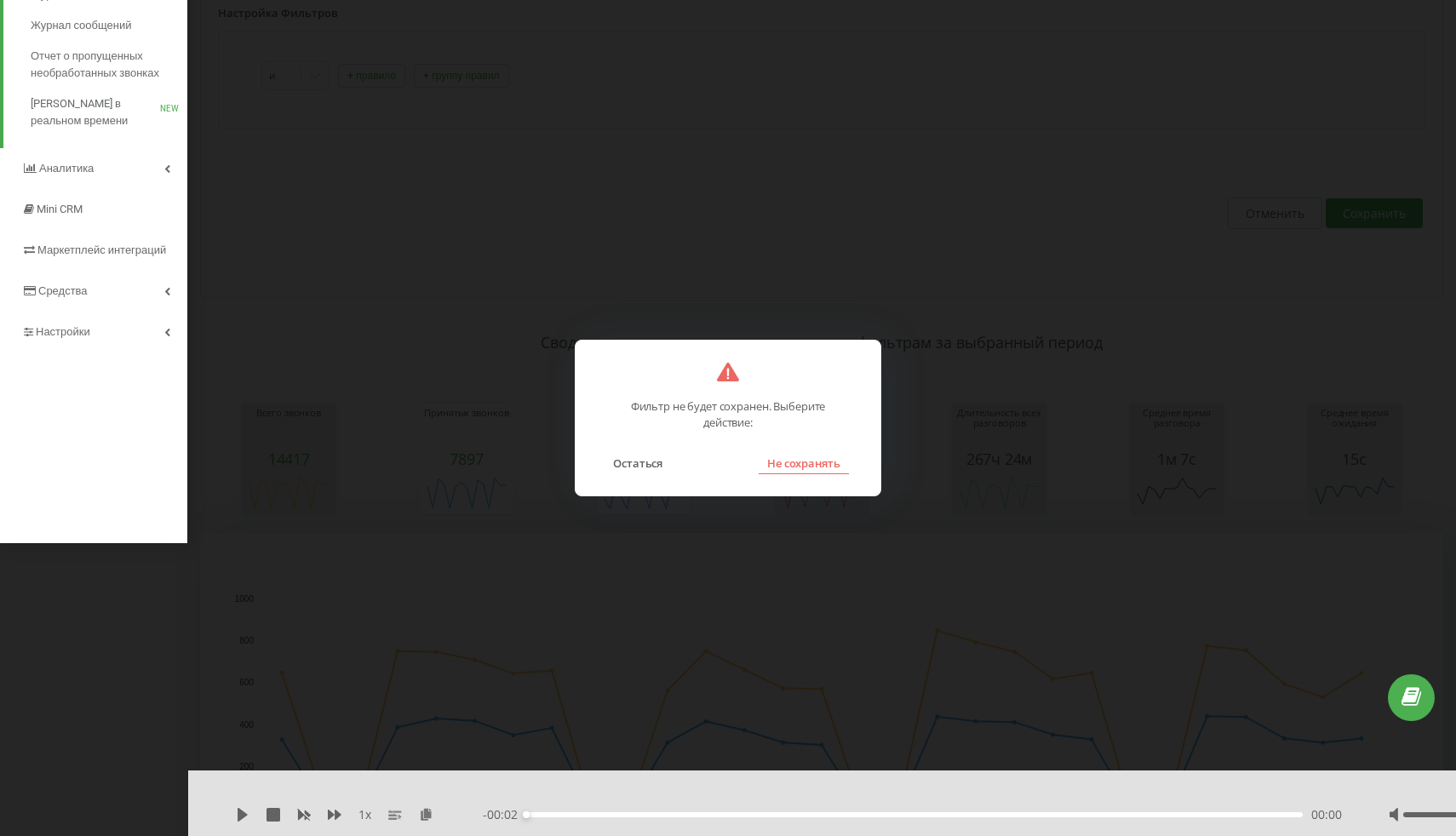
click at [808, 468] on button "Не сохранять" at bounding box center [804, 464] width 90 height 23
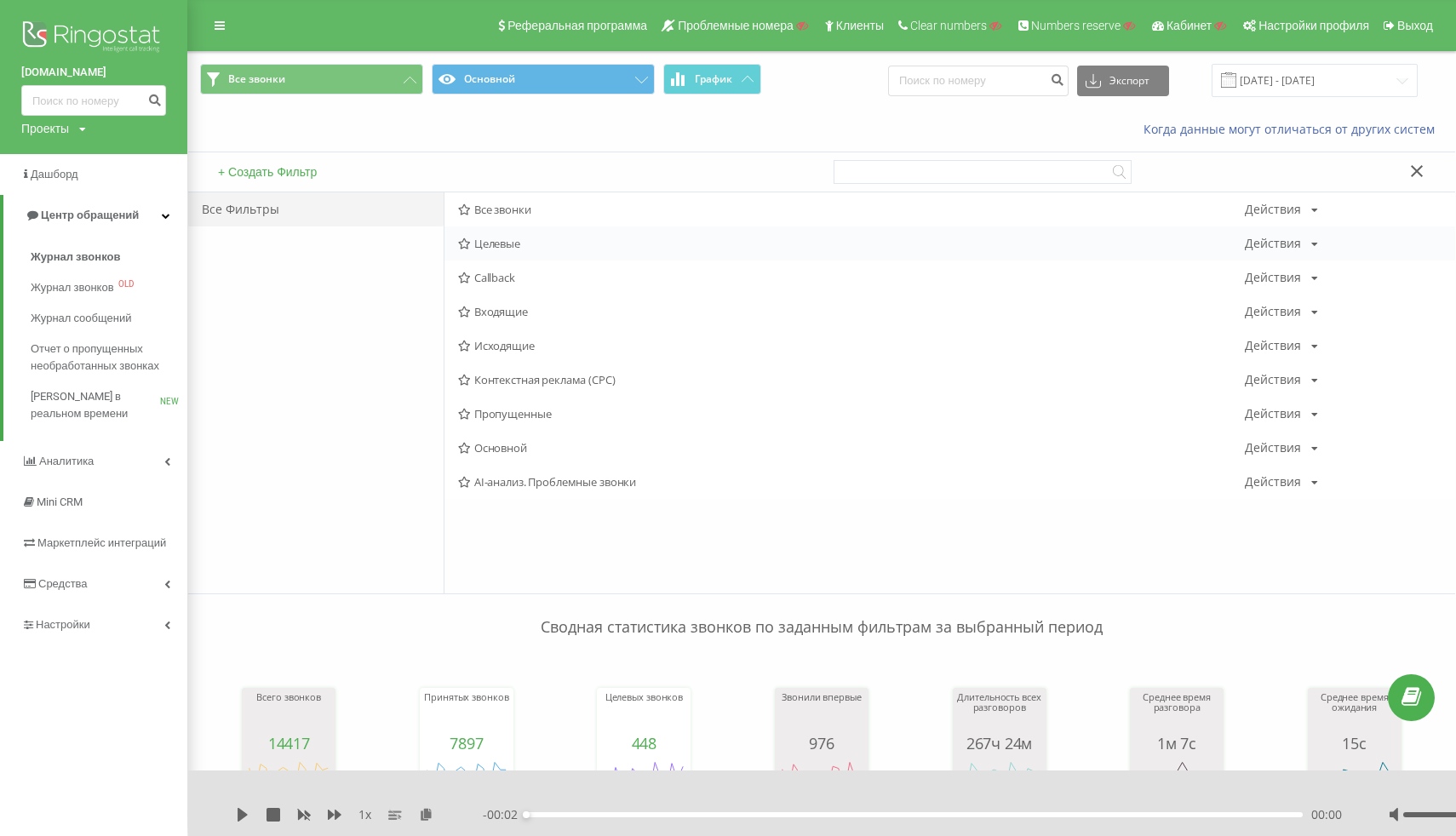
click at [507, 245] on span "Целевые" at bounding box center [851, 243] width 787 height 12
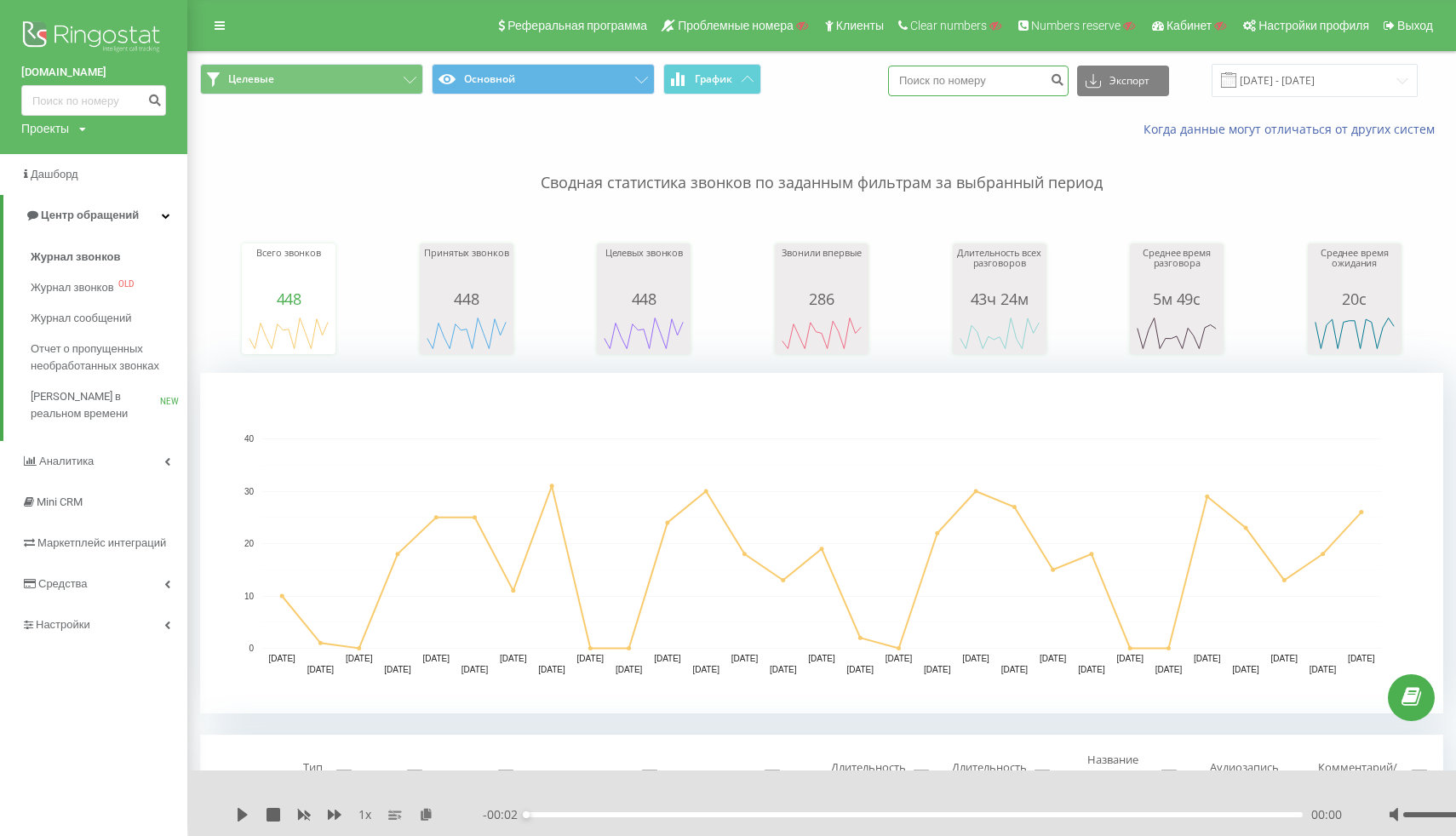
click at [1022, 90] on input at bounding box center [978, 81] width 180 height 31
paste input "77471614745"
type input "77471614745"
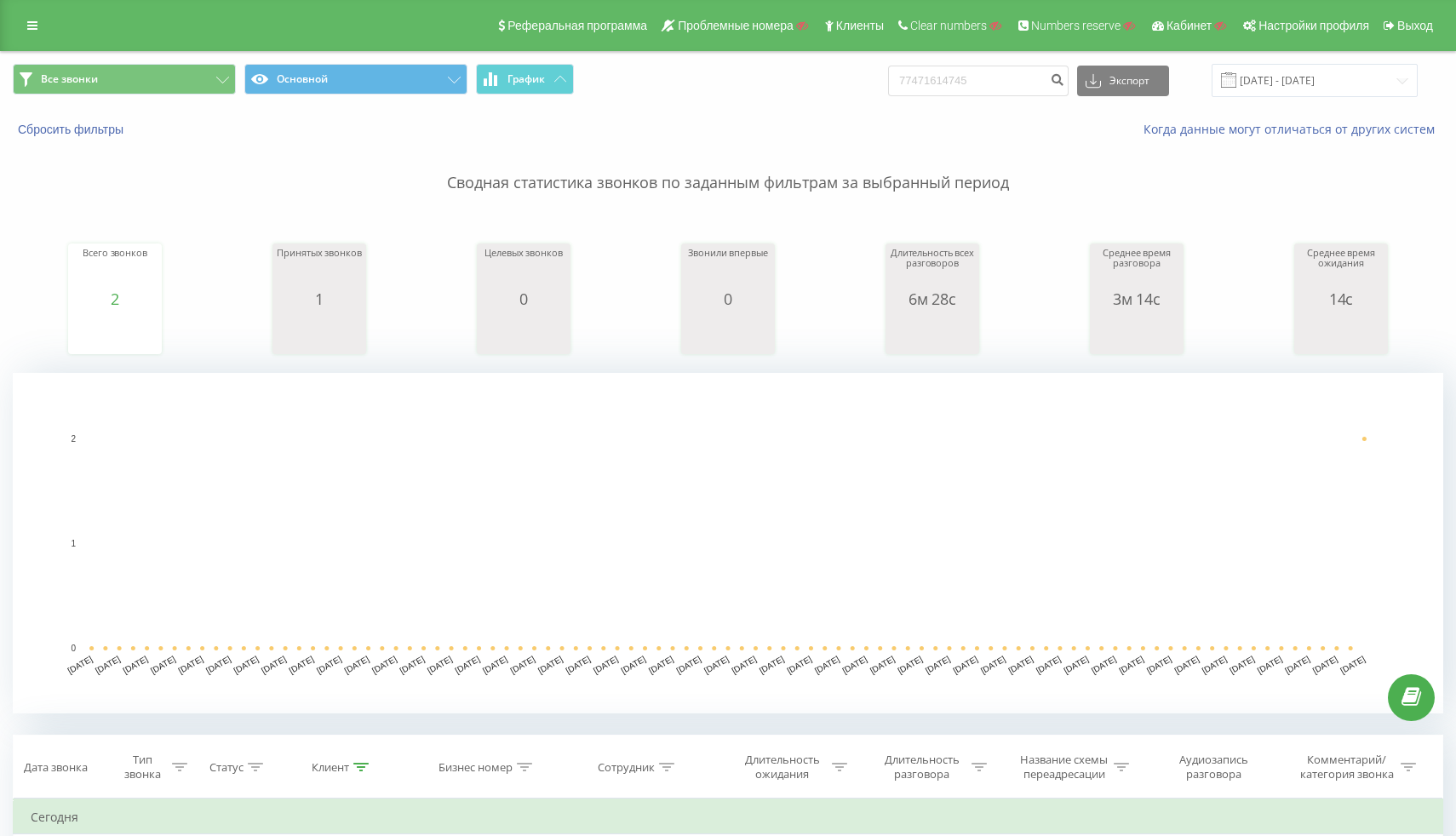
scroll to position [410, 0]
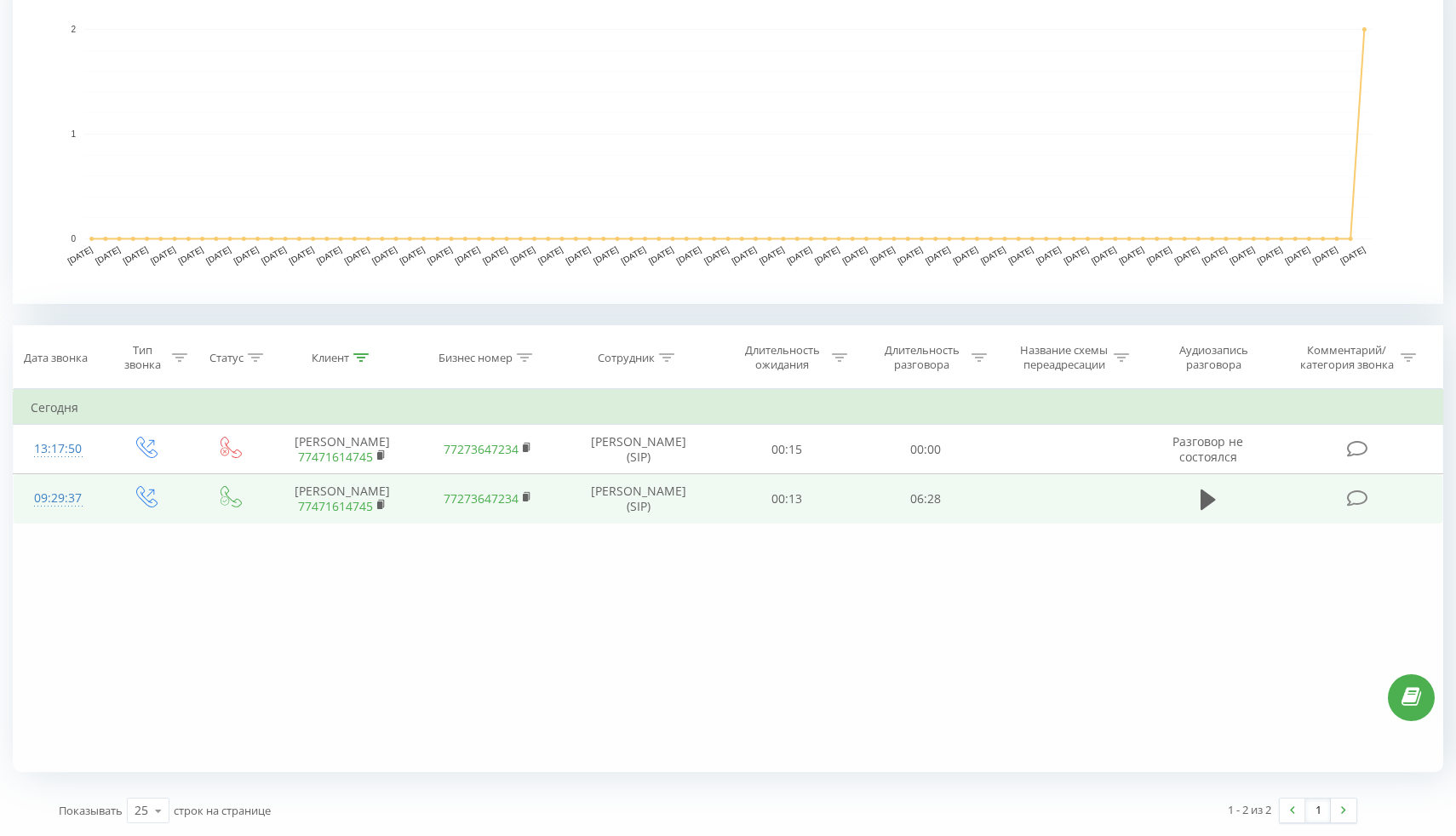
click at [42, 498] on div "09:29:37" at bounding box center [58, 498] width 54 height 33
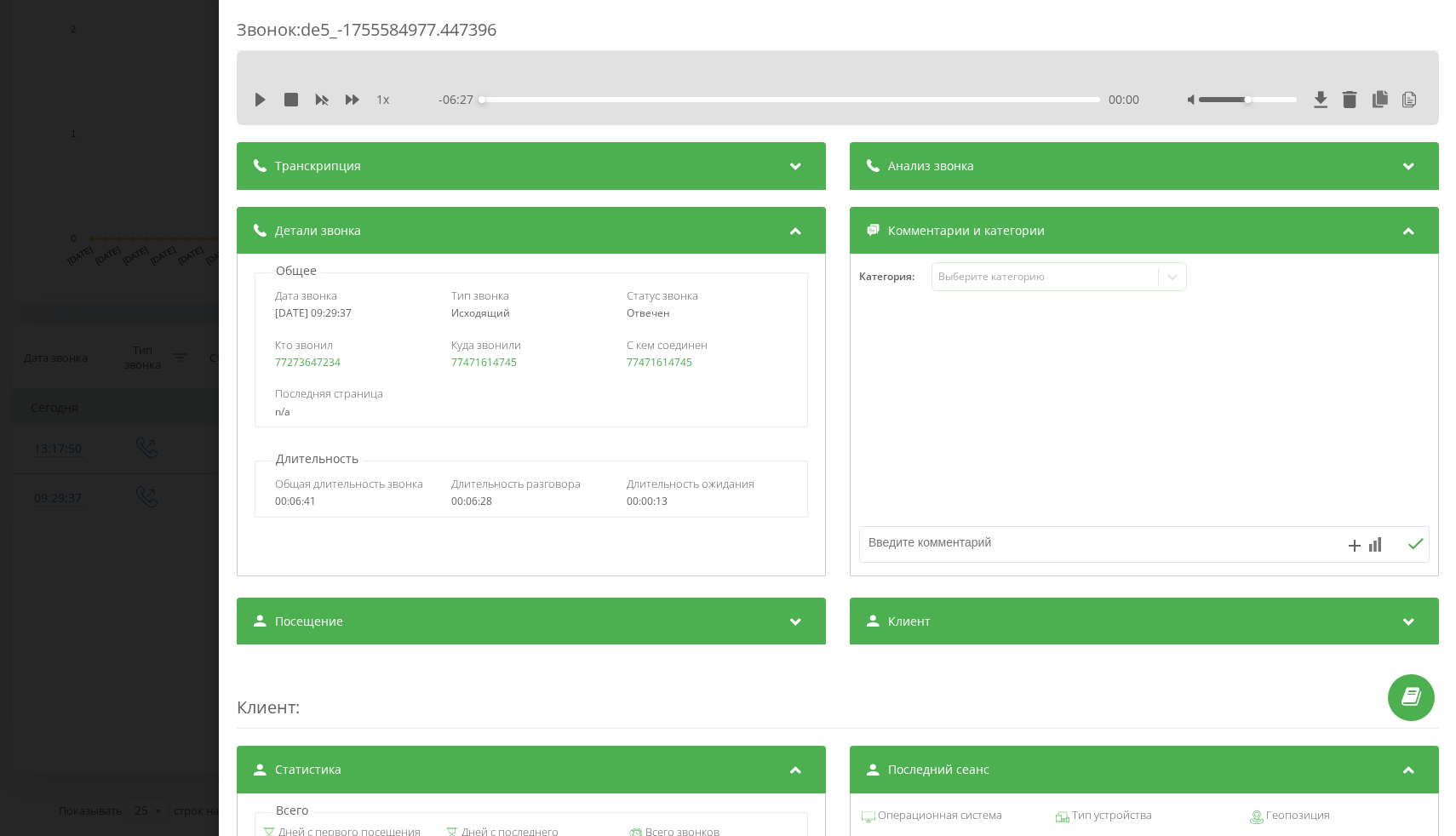
click at [537, 175] on div "Транскрипция" at bounding box center [531, 166] width 589 height 48
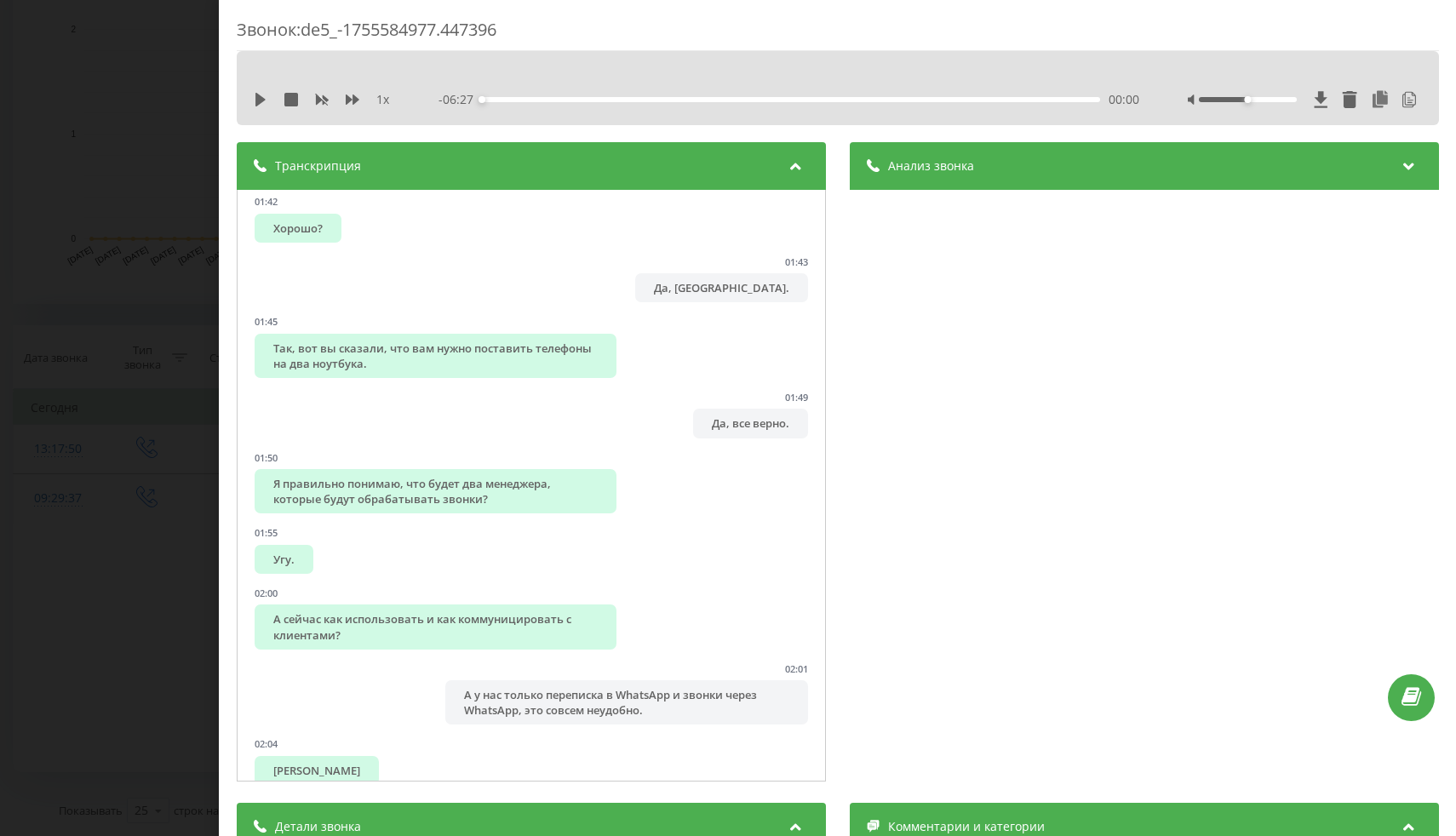
scroll to position [2246, 0]
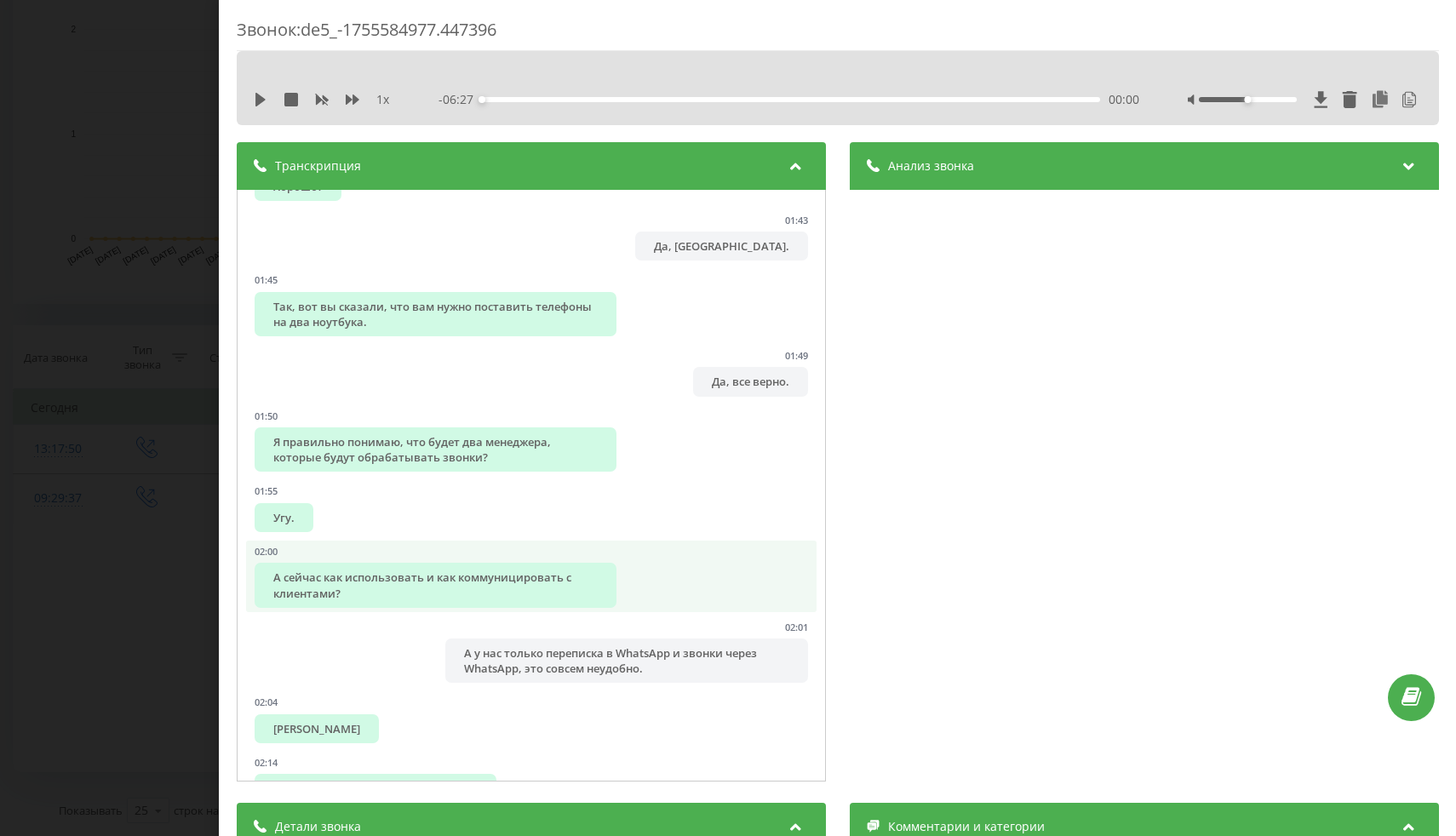
click at [341, 599] on div "А сейчас как использовать и как коммуницировать с клиентами?" at bounding box center [435, 585] width 362 height 44
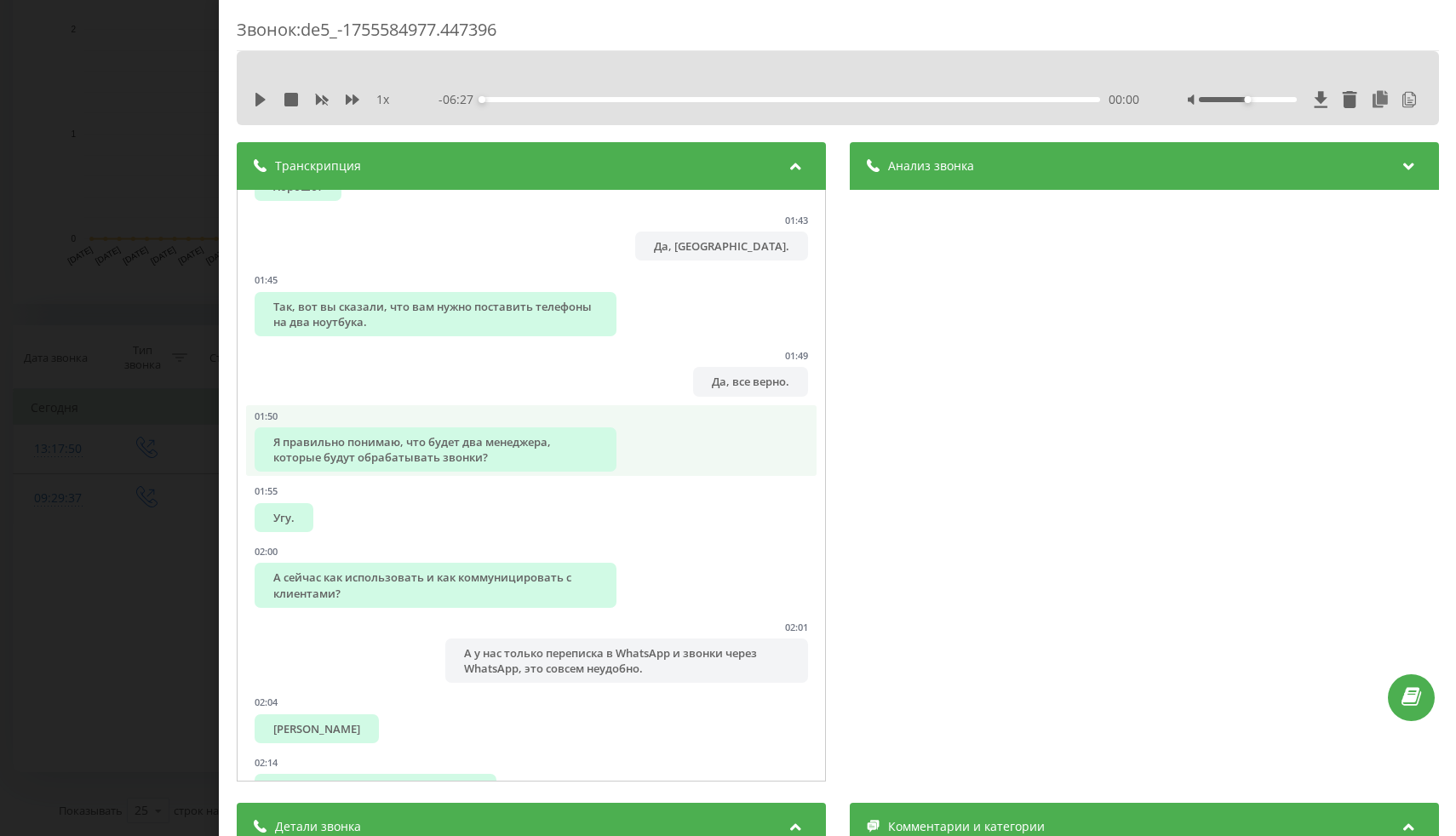
click at [416, 448] on div "Я правильно понимаю, что будет два менеджера, которые будут обрабатывать звонки?" at bounding box center [435, 449] width 362 height 44
click at [688, 175] on div "Транскрипция" at bounding box center [531, 166] width 589 height 48
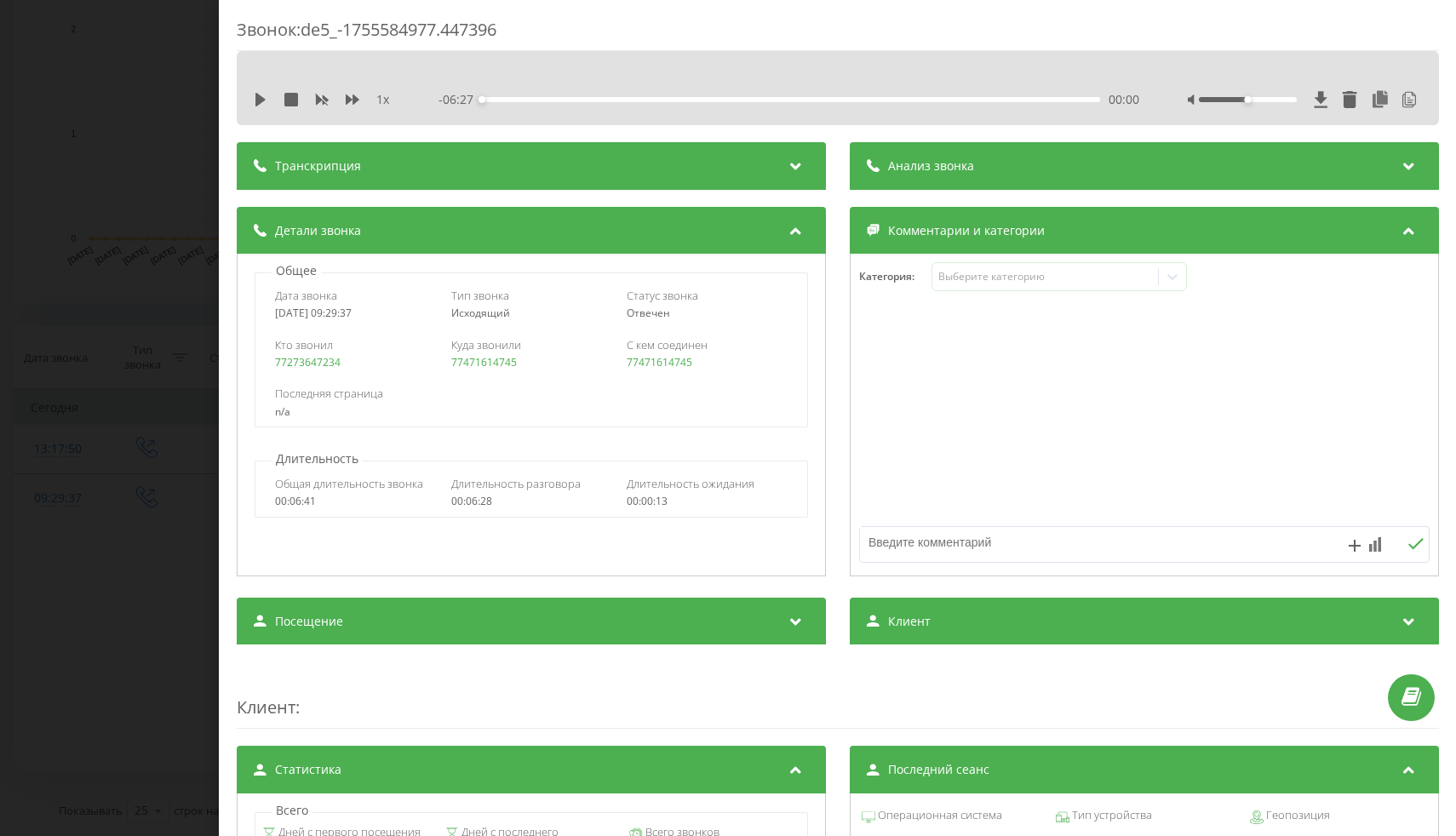
click at [946, 172] on span "Анализ звонка" at bounding box center [931, 166] width 86 height 17
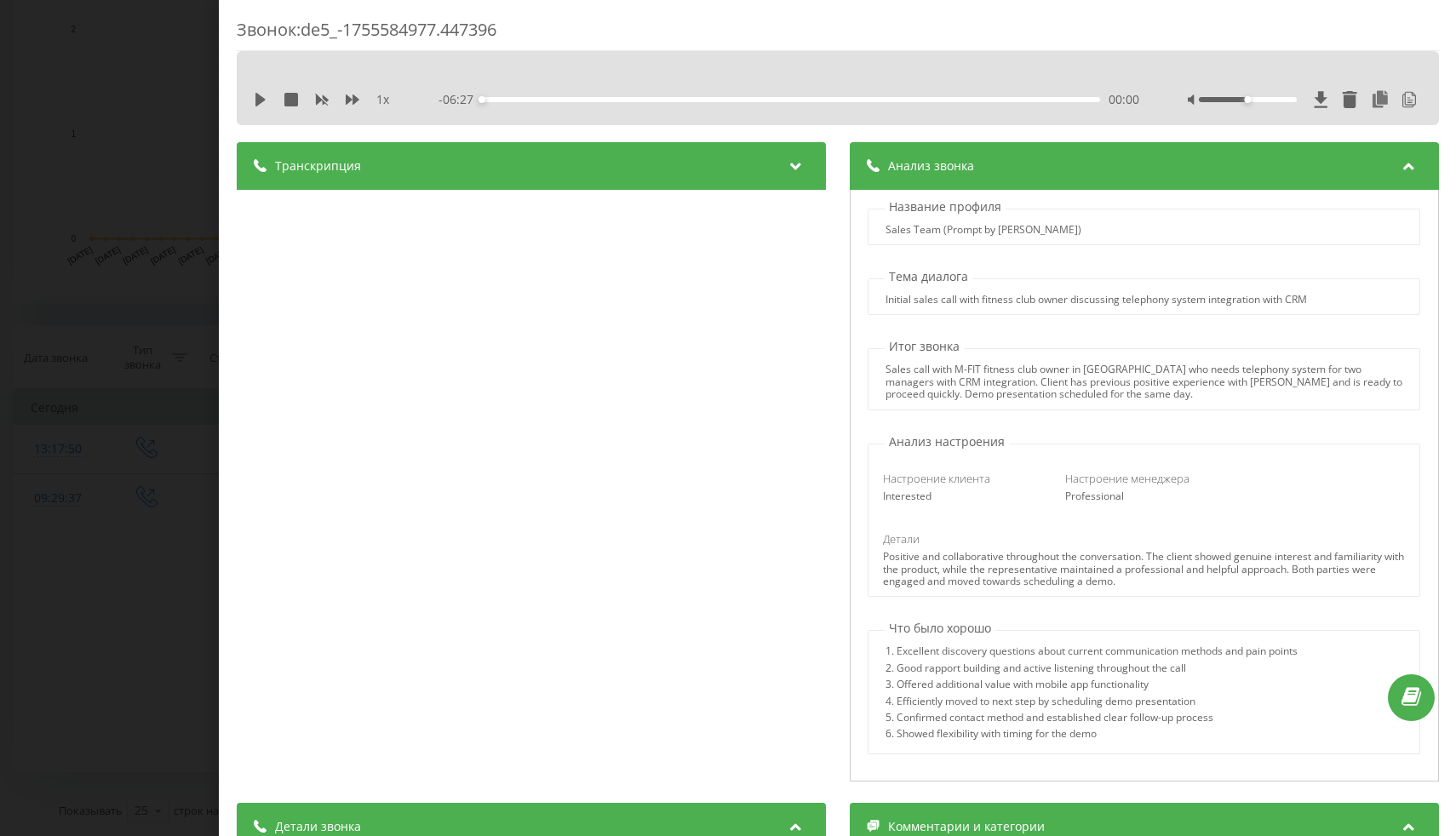
click at [964, 297] on div "Initial sales call with fitness club owner discussing telephony system integrat…" at bounding box center [1095, 299] width 421 height 12
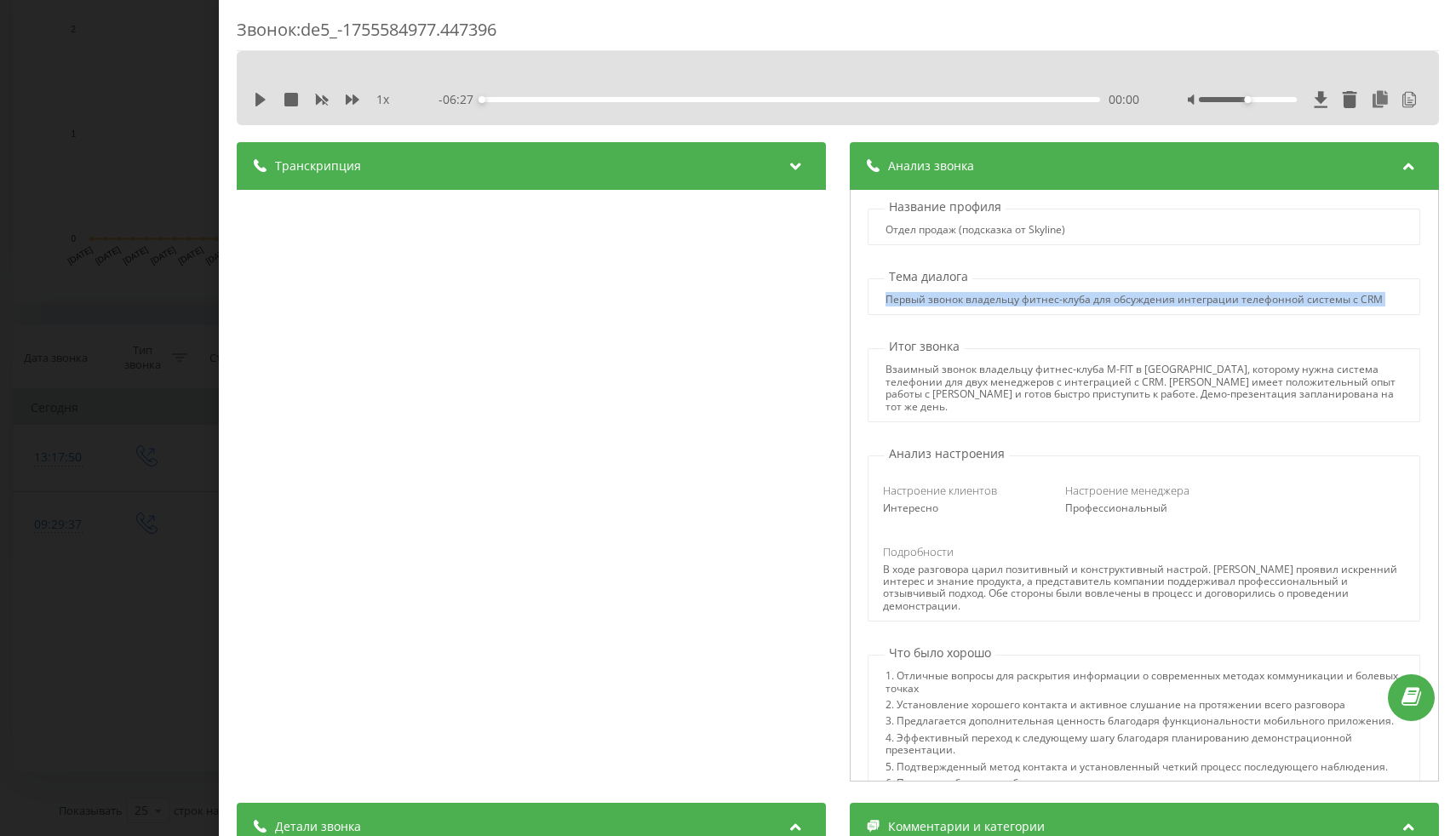
click at [1049, 345] on div "Название профиля Отдел продаж (подсказка от Skyline) Тема диалога Первый звонок…" at bounding box center [1144, 486] width 589 height 593
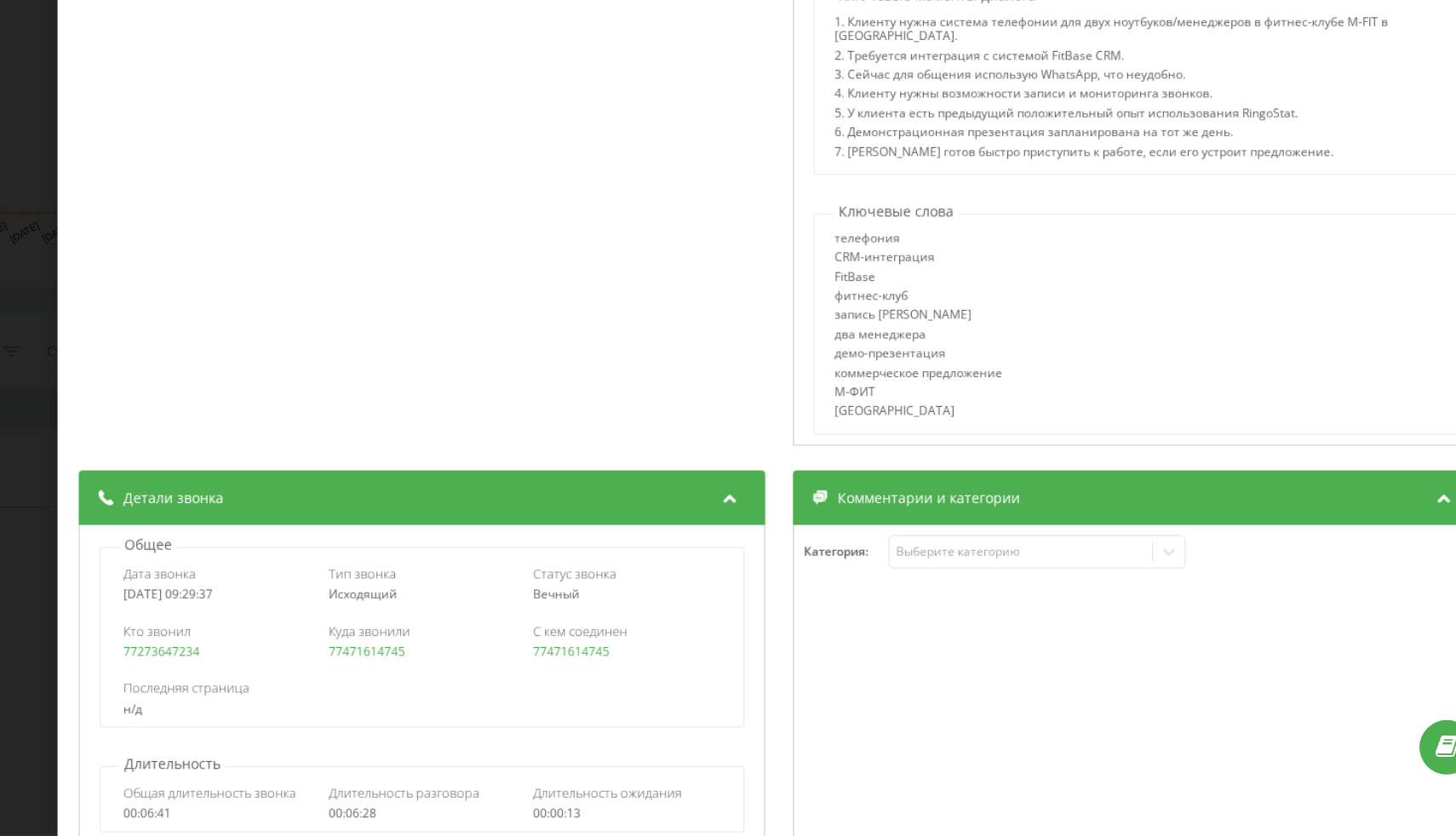
scroll to position [0, 0]
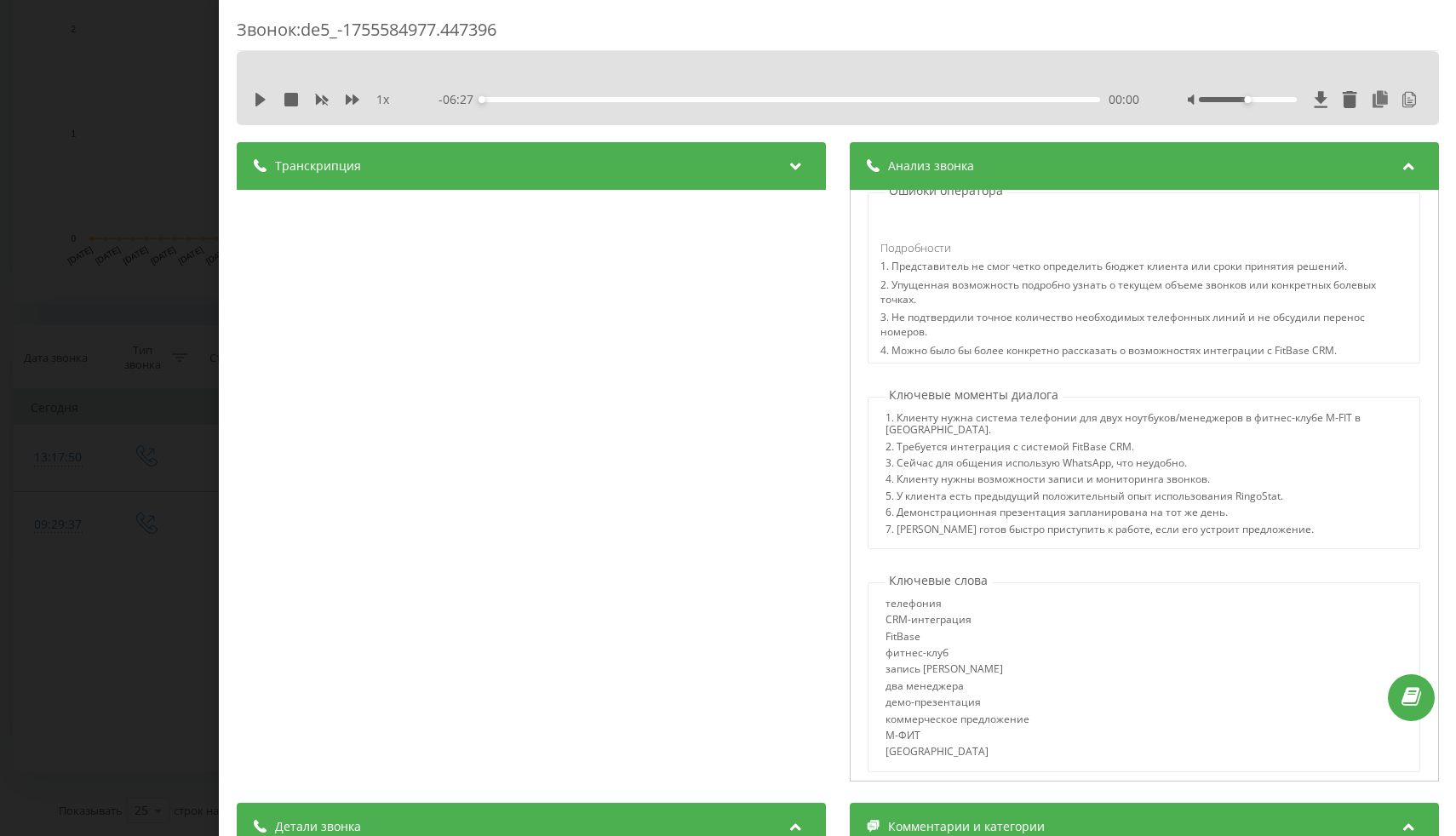
click at [160, 143] on div "Звонок : de5_-1755584977.447396 1 х - 06:27 00:00 00:00 Транскрипция 00:00 Алло…" at bounding box center [728, 418] width 1456 height 836
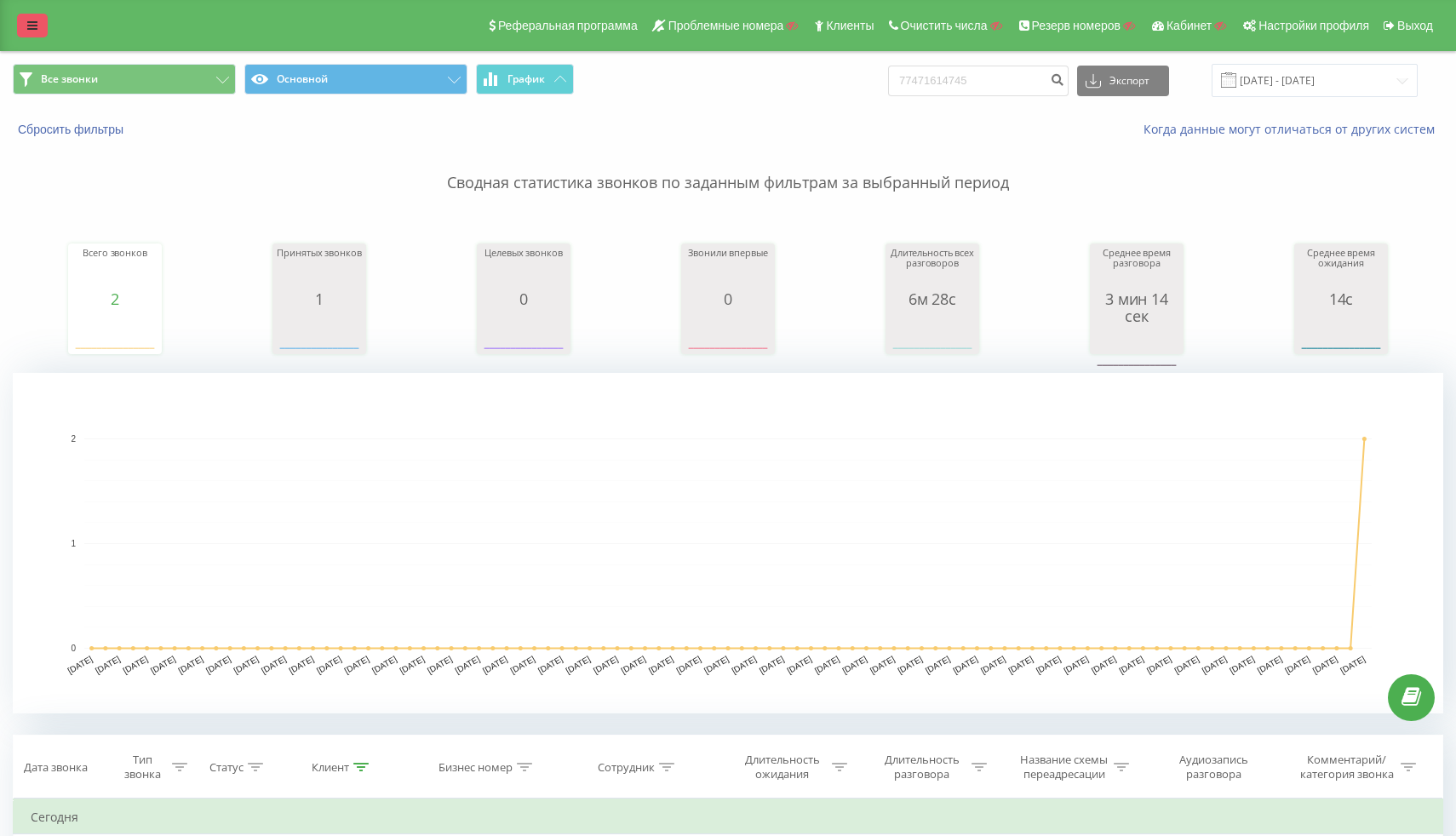
click at [34, 27] on icon at bounding box center [32, 25] width 10 height 12
click at [34, 27] on div "Реферальная программа Проблемные номера Клиенты Очистить числа Резерв номеров К…" at bounding box center [728, 25] width 1456 height 51
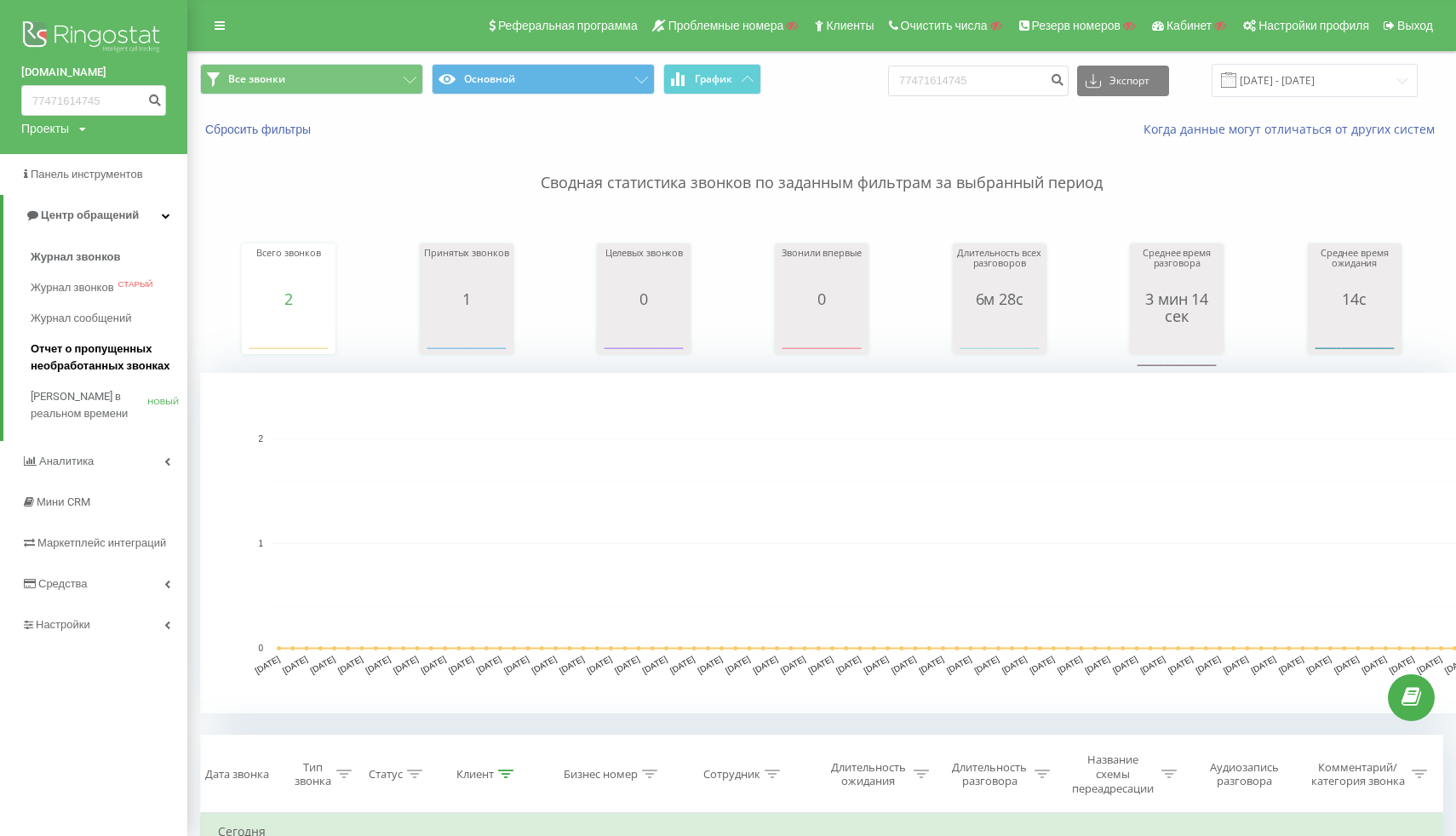
click at [108, 356] on span "Отчет о пропущенных необработанных звонках" at bounding box center [105, 357] width 148 height 34
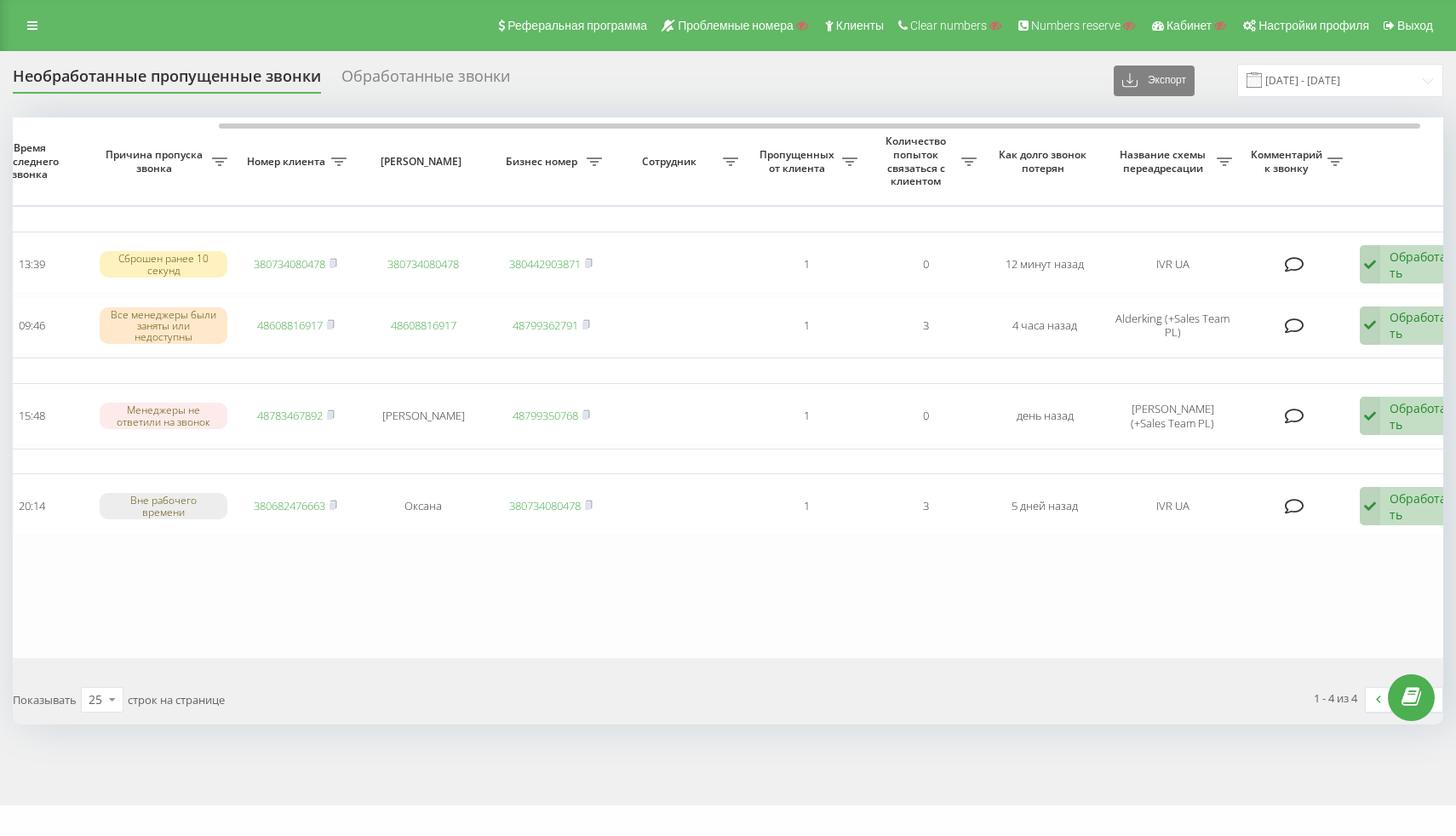
scroll to position [0, 272]
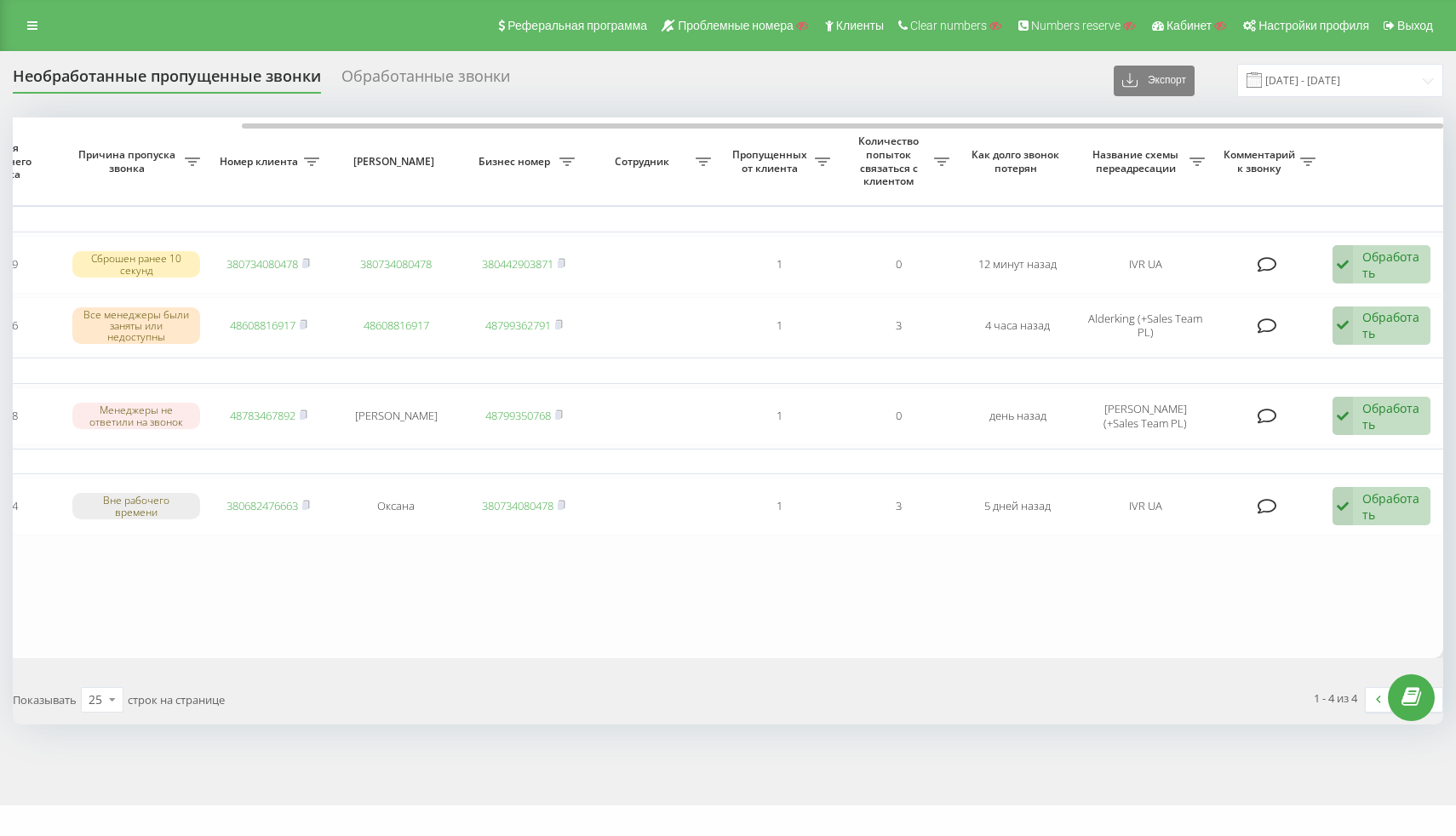
click at [454, 82] on div "Обработанные звонки" at bounding box center [426, 81] width 169 height 26
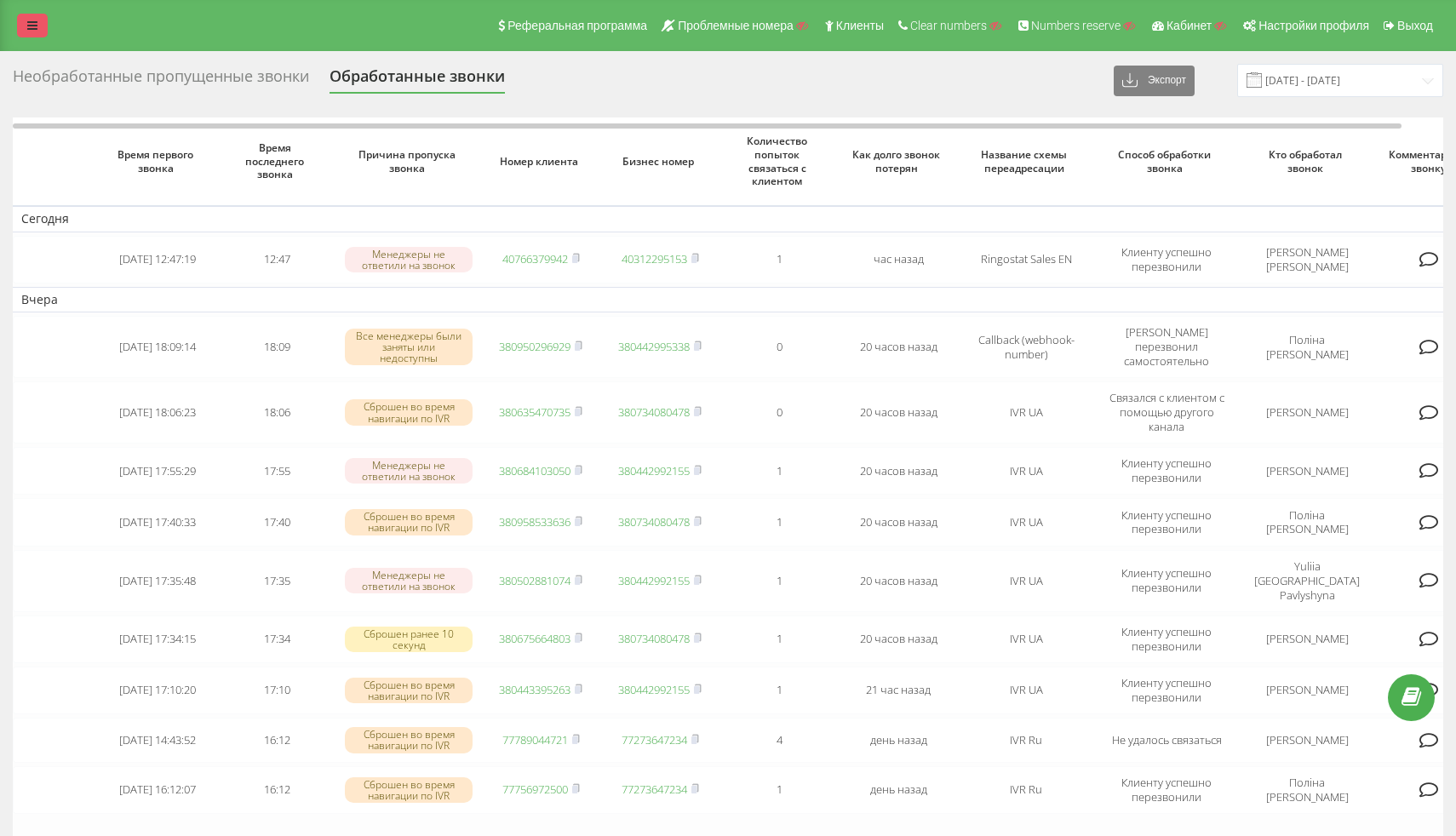
click at [32, 27] on icon at bounding box center [32, 25] width 10 height 12
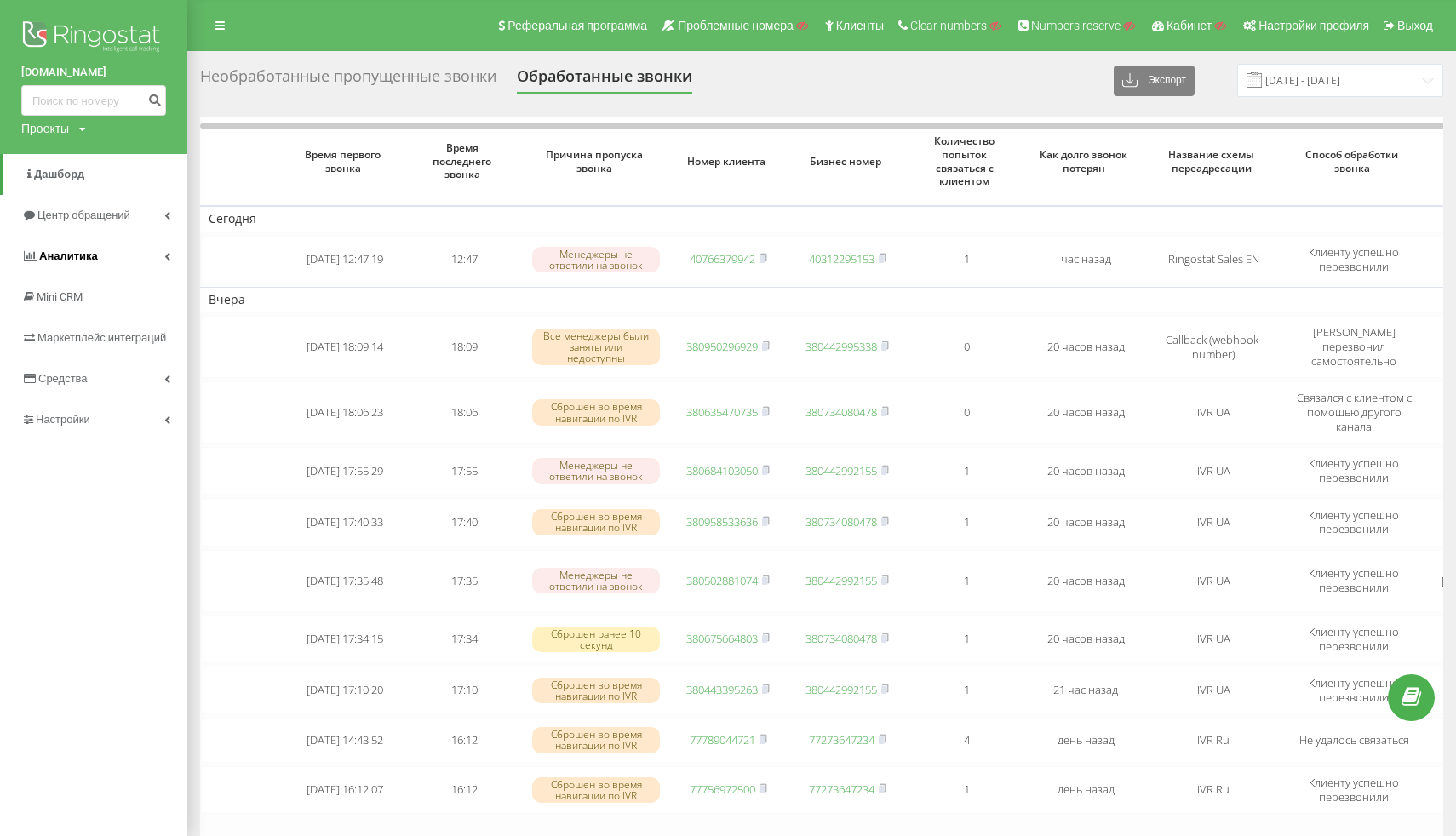
click at [133, 258] on link "Аналитика" at bounding box center [94, 256] width 188 height 41
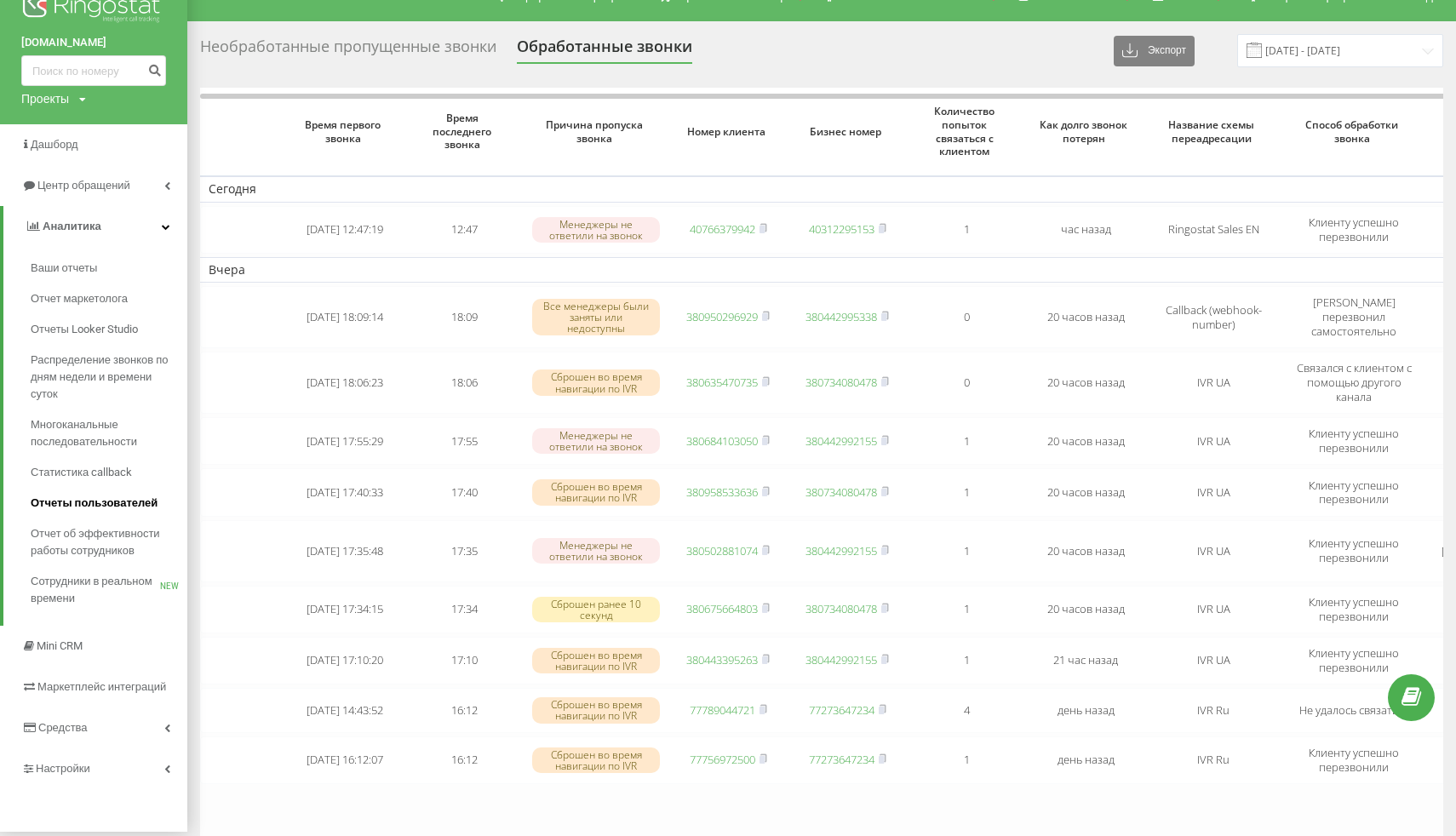
scroll to position [53, 0]
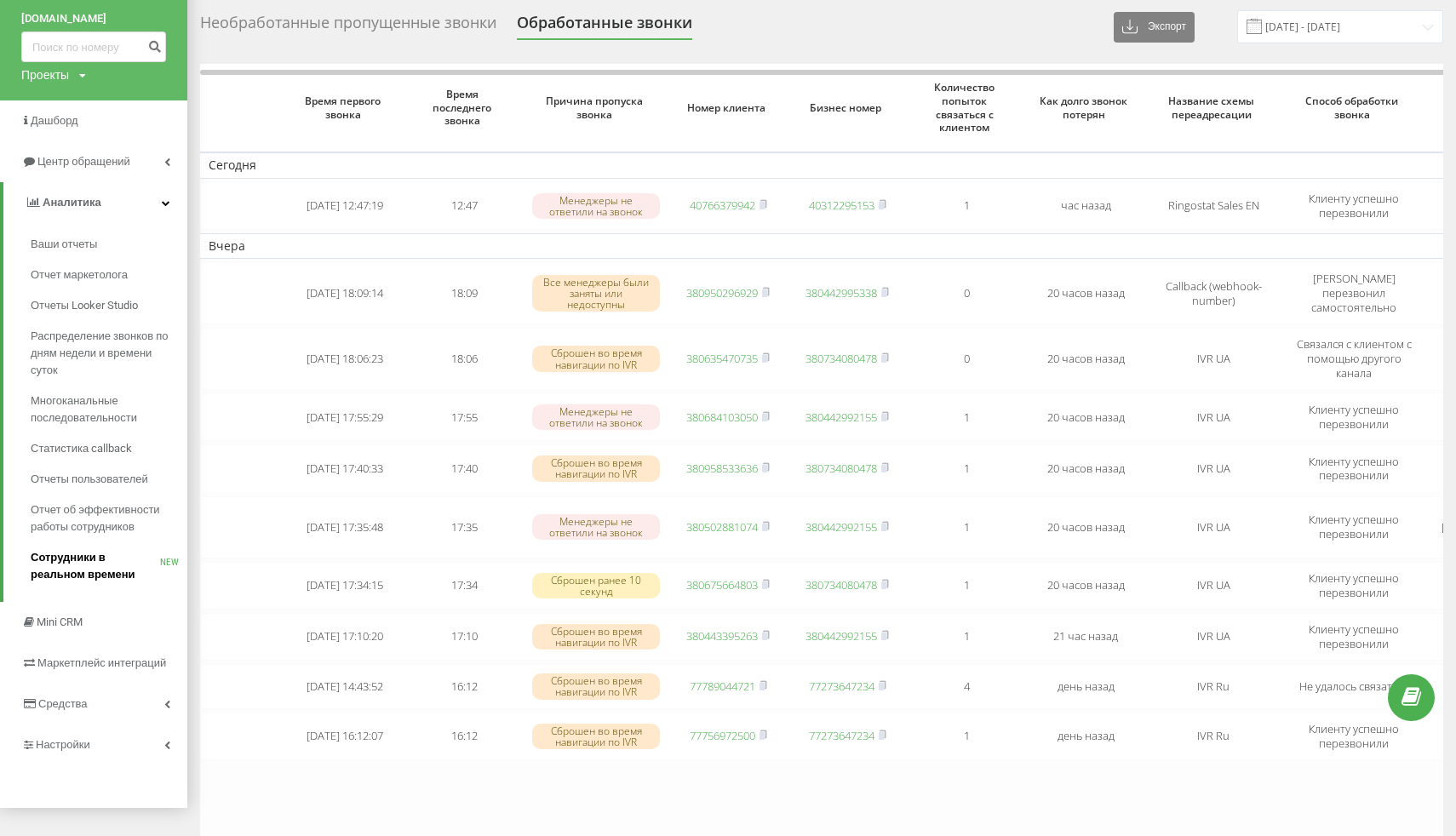
click at [70, 570] on span "Сотрудники в реальном времени" at bounding box center [96, 566] width 129 height 34
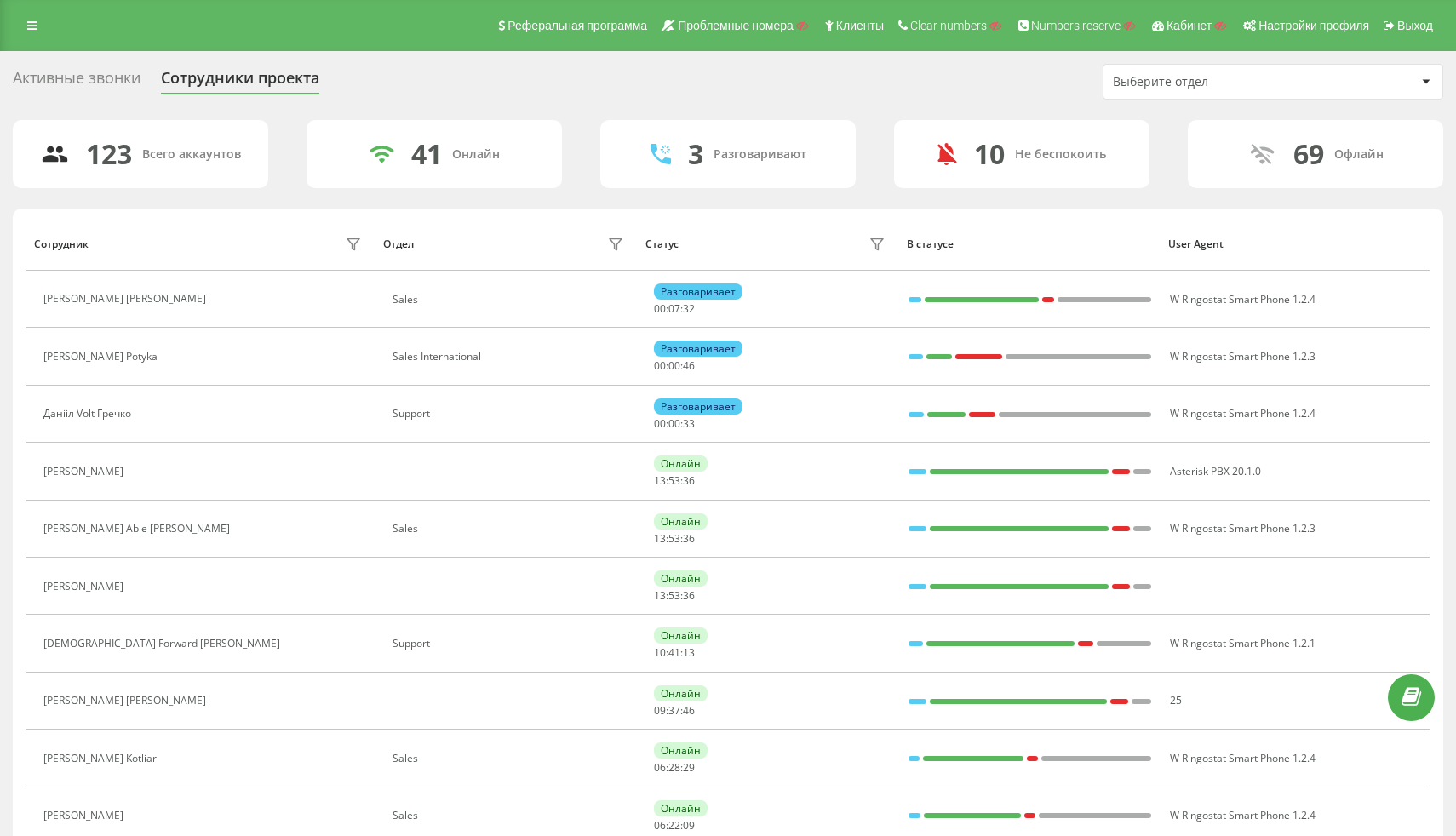
click at [118, 87] on div "Активные звонки" at bounding box center [77, 83] width 128 height 26
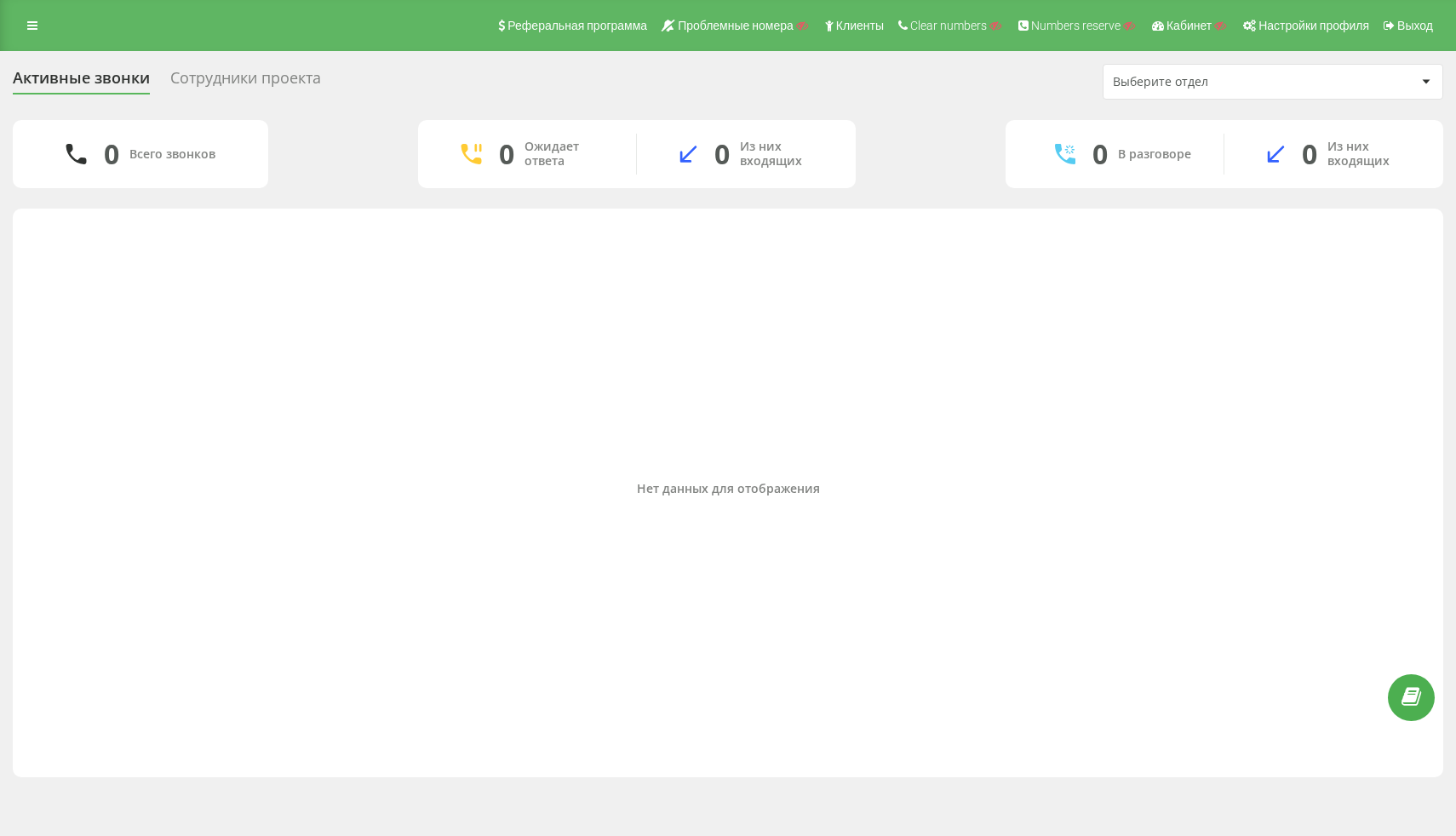
click at [327, 84] on div "Активные звонки Сотрудники проекта" at bounding box center [177, 83] width 328 height 26
click at [318, 82] on div "Сотрудники проекта" at bounding box center [246, 83] width 151 height 26
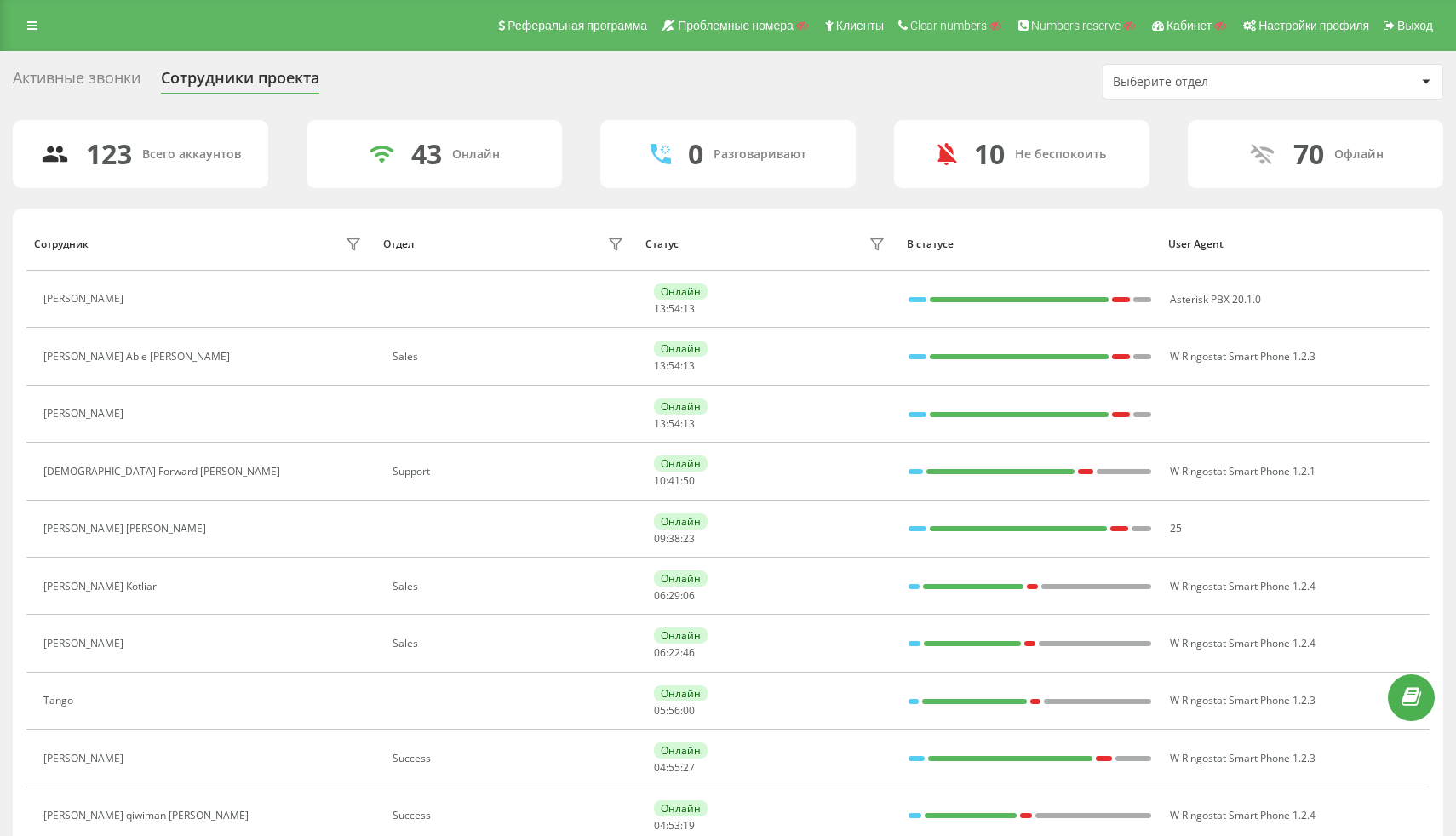
click at [1158, 94] on div "Выберите отдел" at bounding box center [1272, 82] width 339 height 34
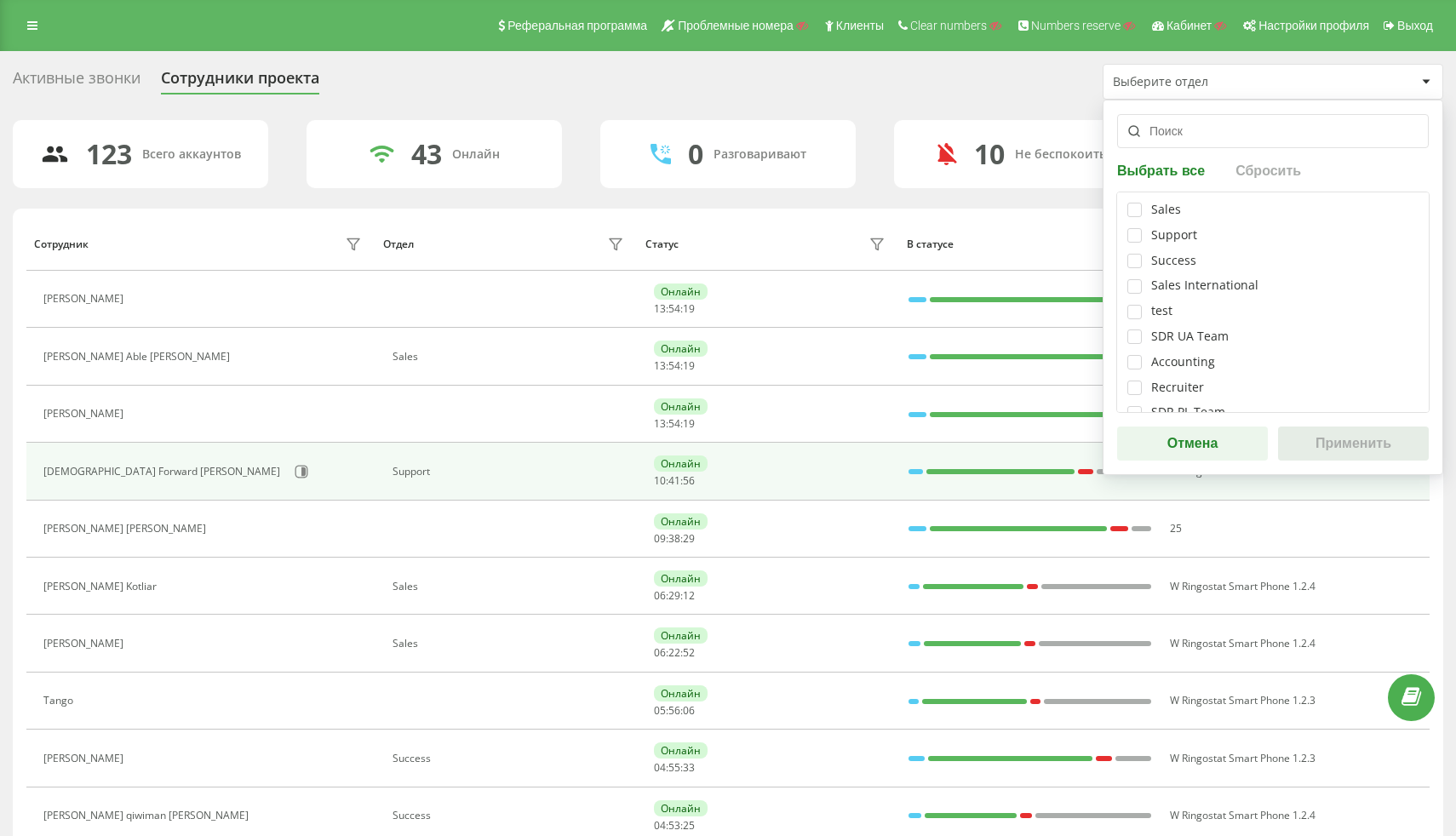
scroll to position [8, 0]
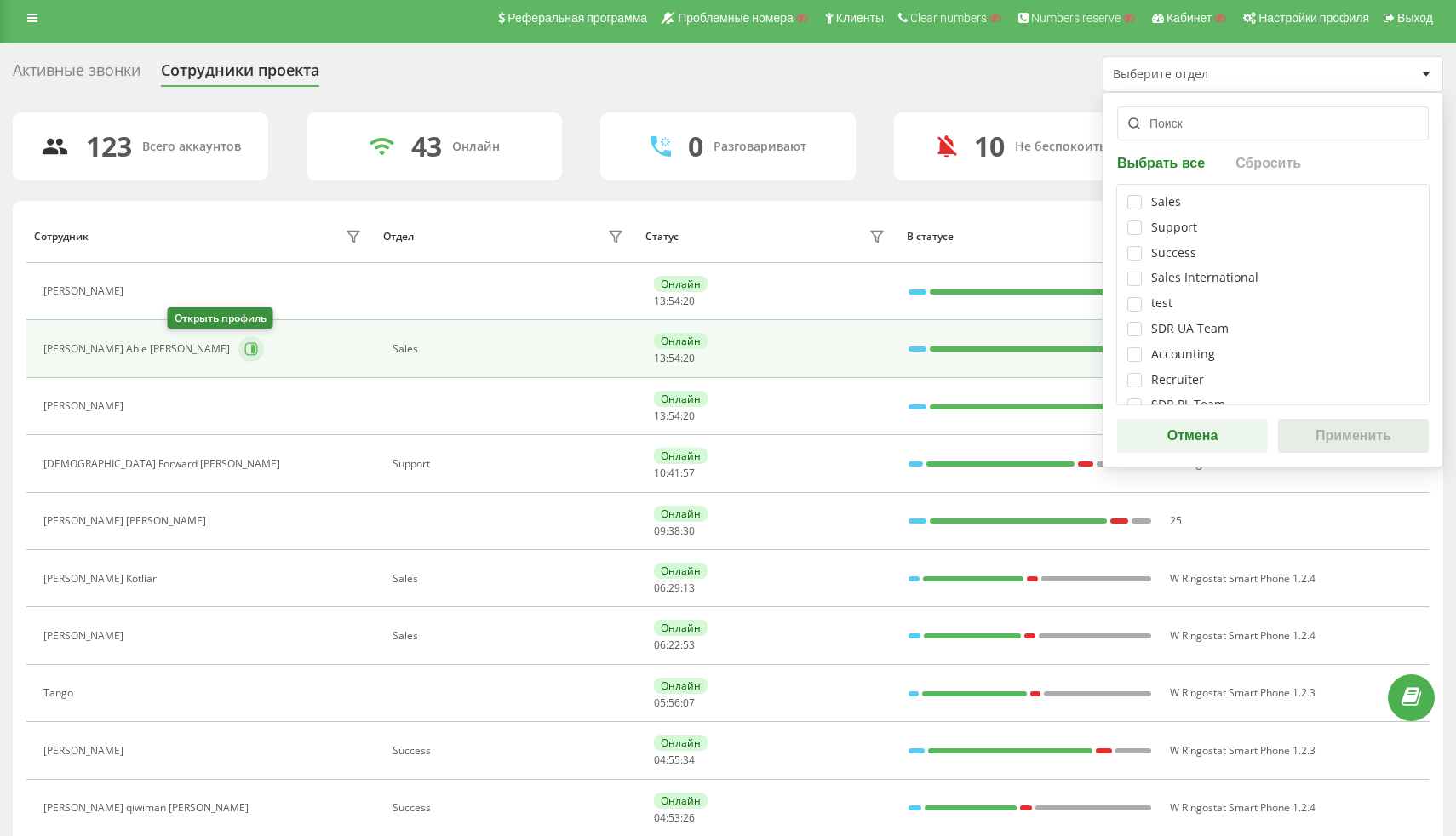
click at [238, 356] on button at bounding box center [250, 349] width 25 height 25
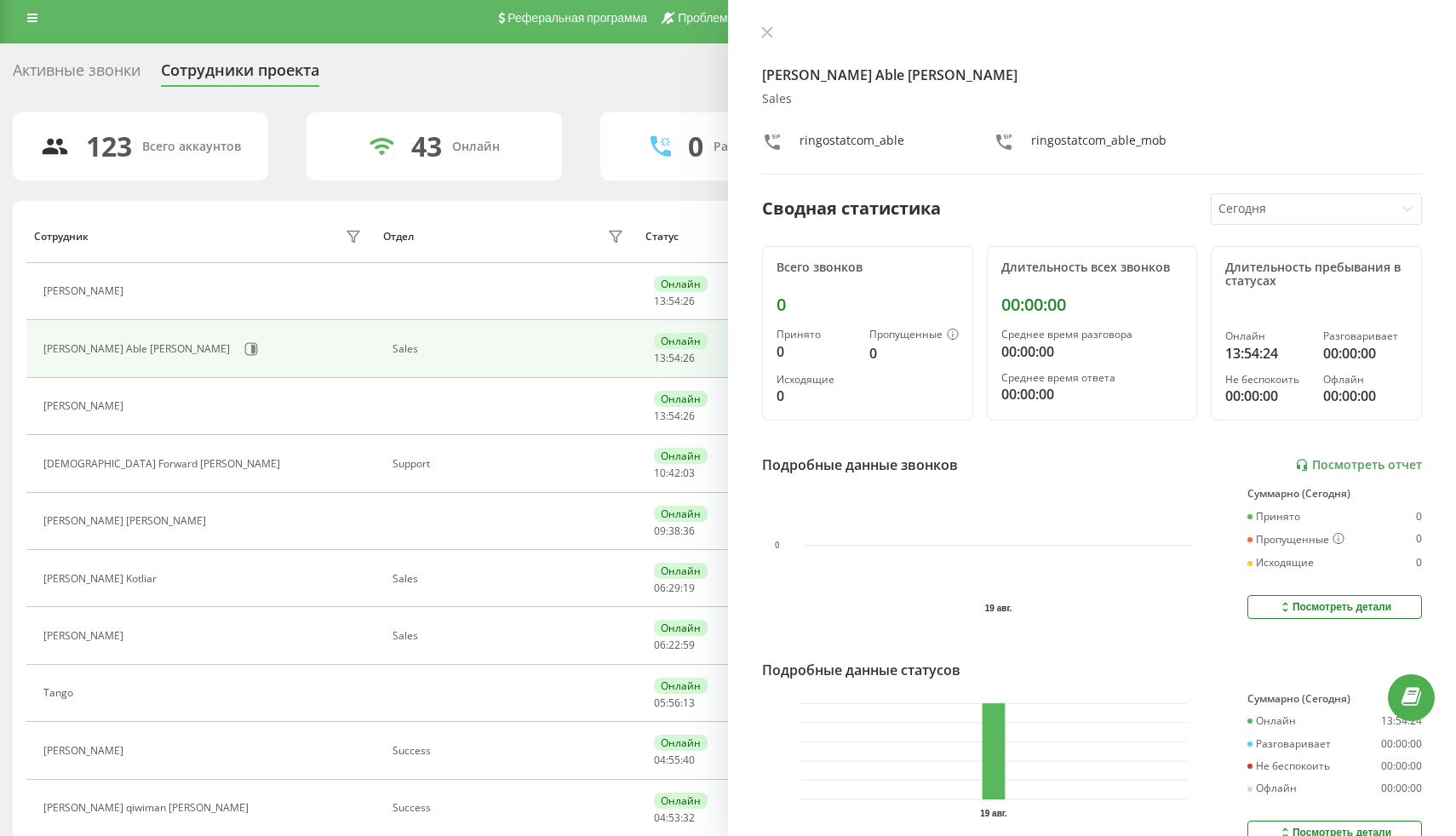
click at [1277, 220] on div "Сегодня" at bounding box center [1303, 209] width 182 height 30
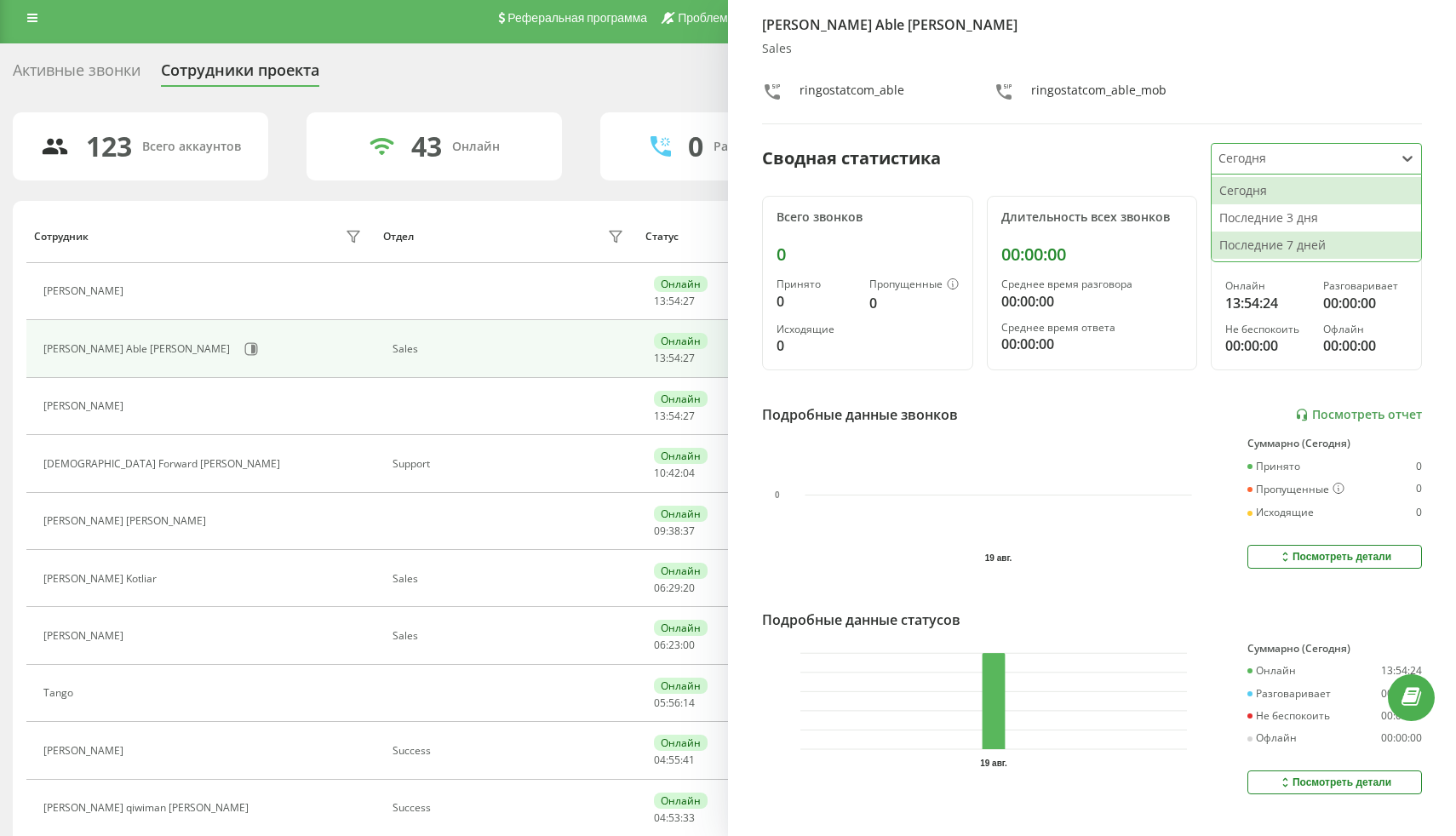
scroll to position [73, 0]
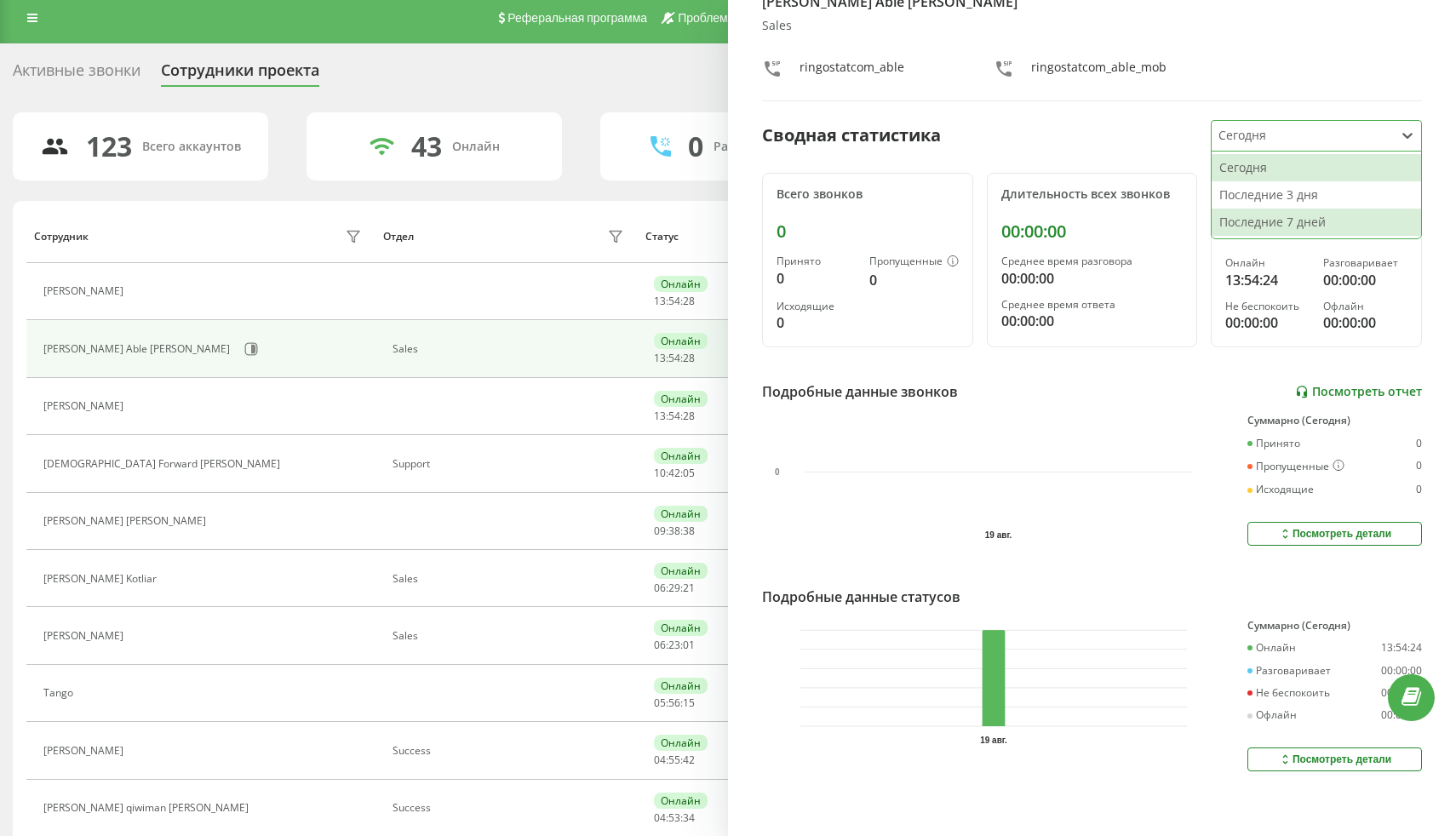
click at [1336, 392] on link "Посмотреть отчет" at bounding box center [1358, 391] width 127 height 14
